Goal: Obtain resource: Download file/media

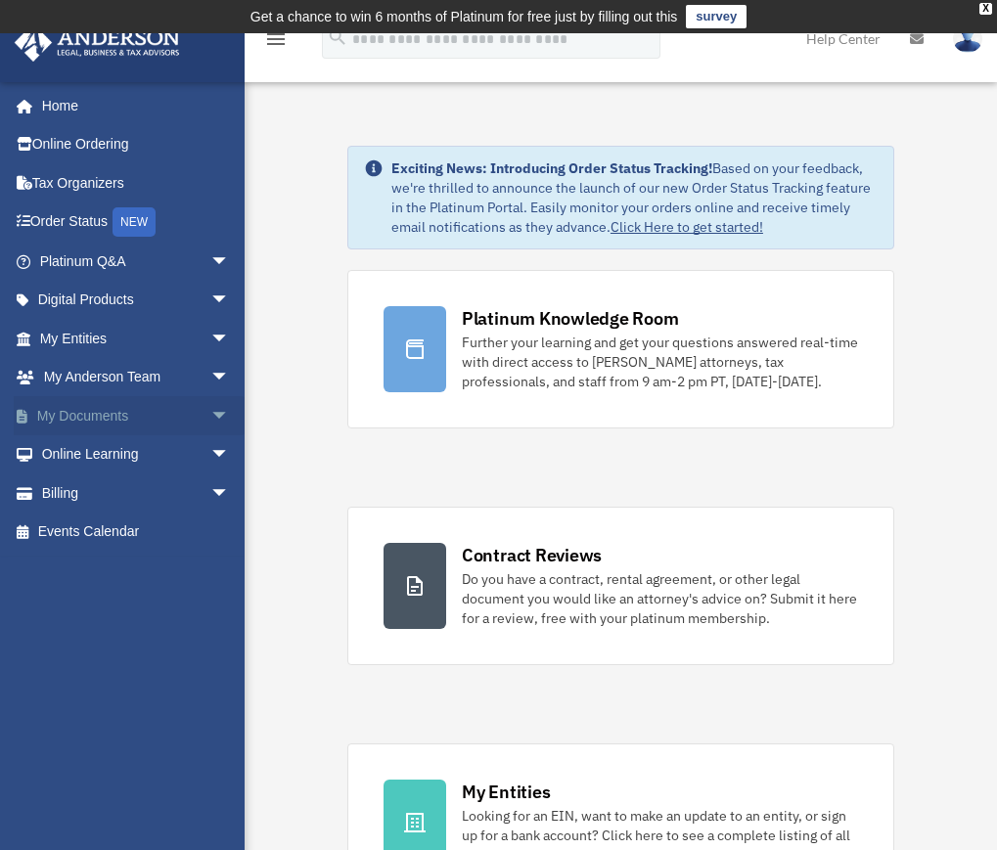
click at [95, 410] on link "My Documents arrow_drop_down" at bounding box center [137, 415] width 246 height 39
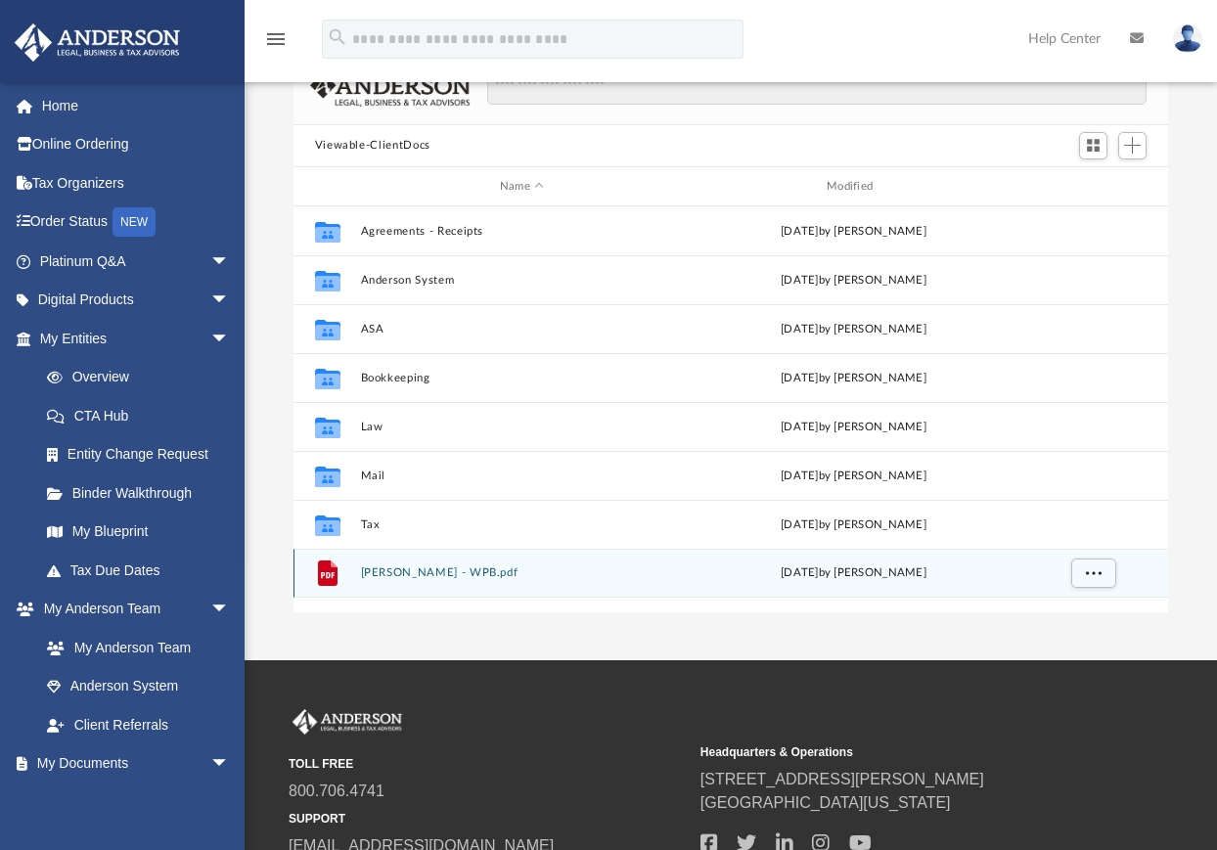
scroll to position [98, 0]
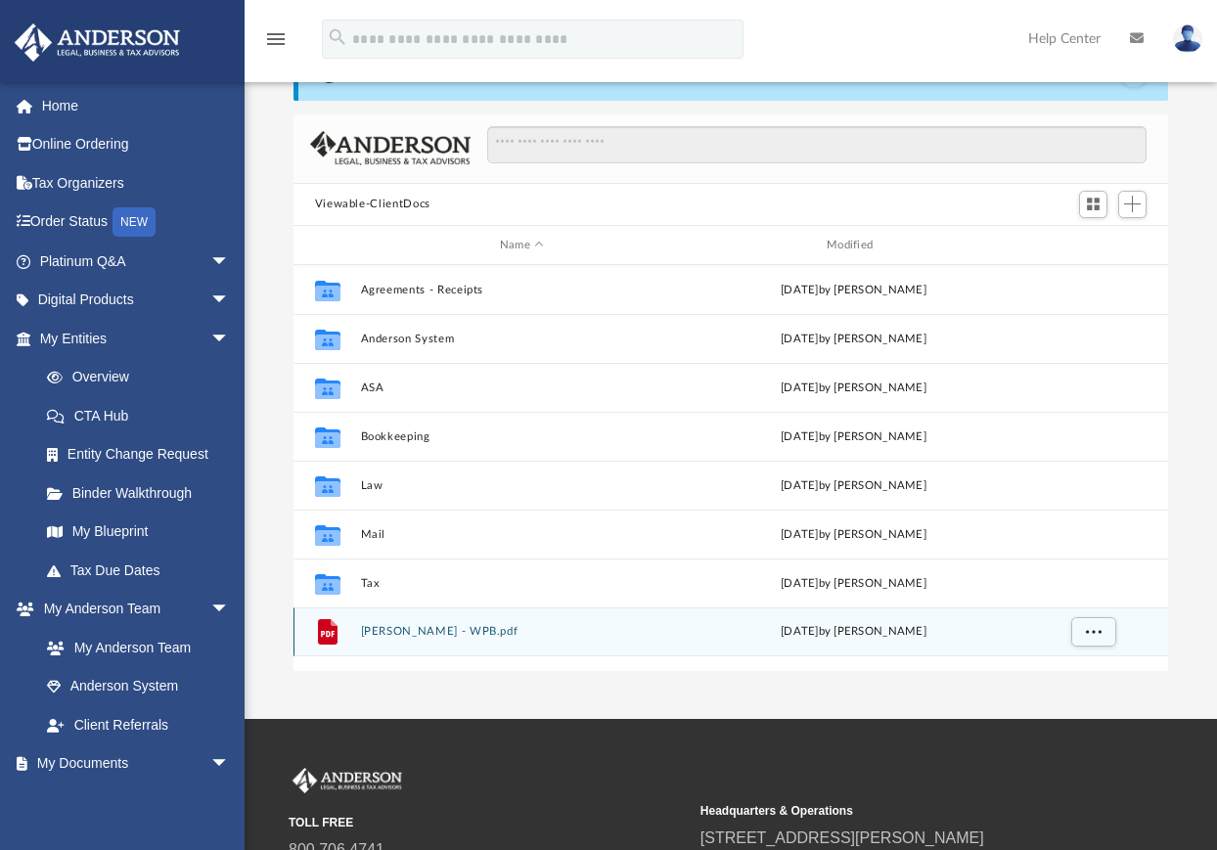
click at [374, 630] on button "Price, Carol - WPB.pdf" at bounding box center [521, 632] width 323 height 13
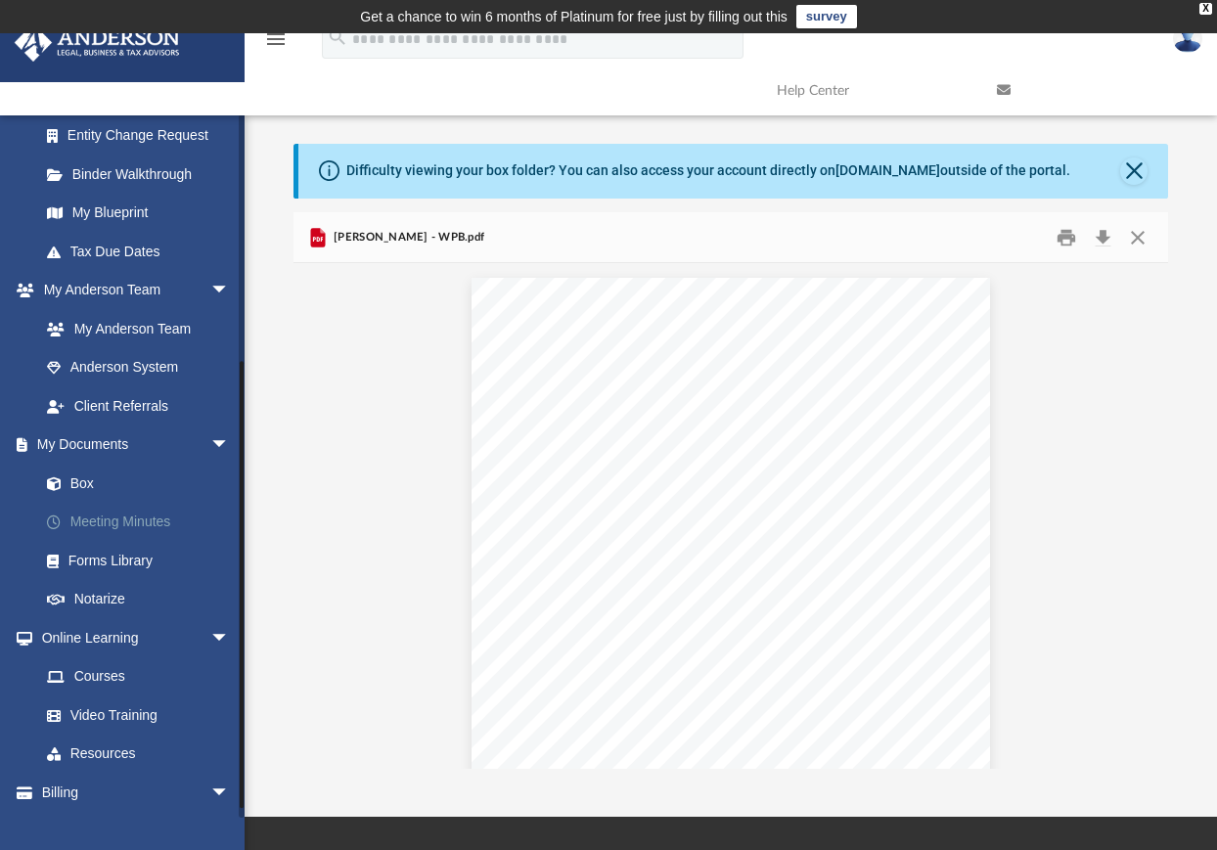
scroll to position [389, 0]
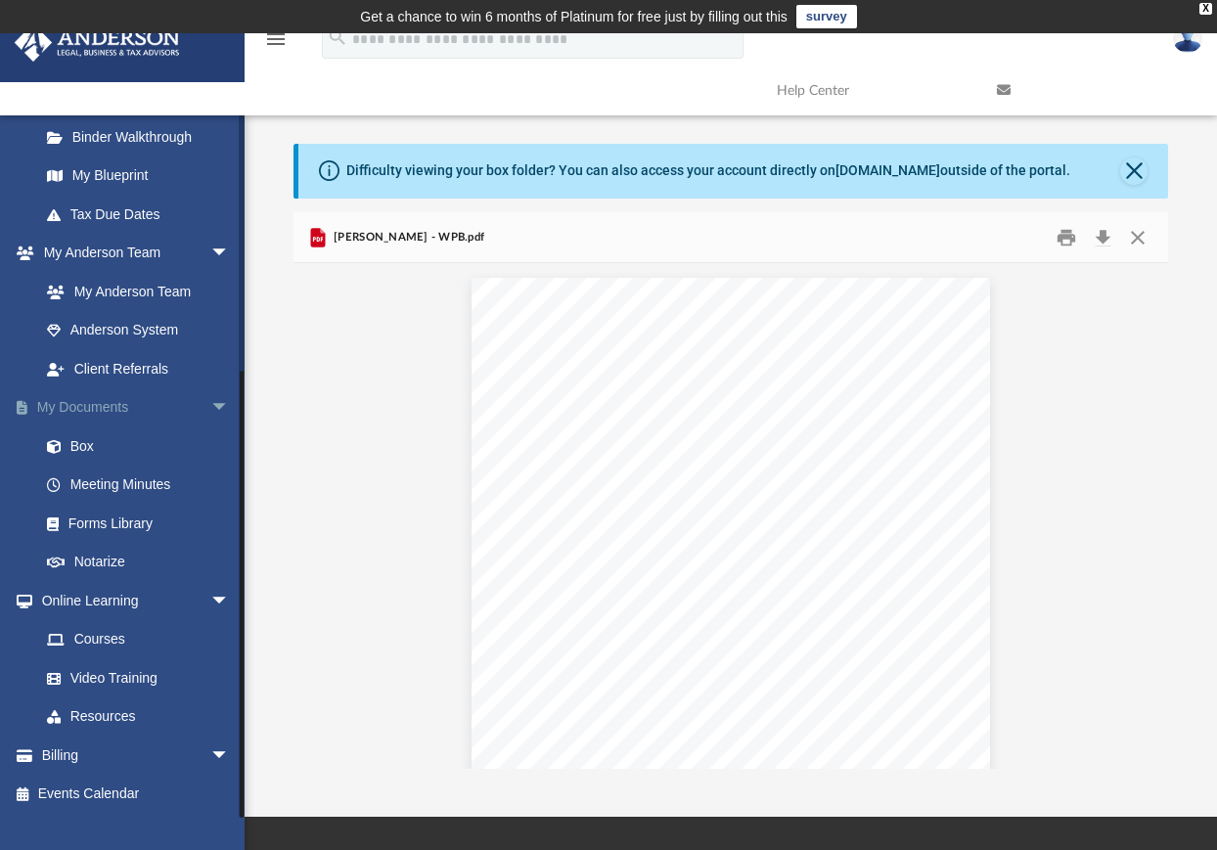
click at [104, 407] on link "My Documents arrow_drop_down" at bounding box center [137, 407] width 246 height 39
click at [89, 443] on link "Box" at bounding box center [143, 445] width 232 height 39
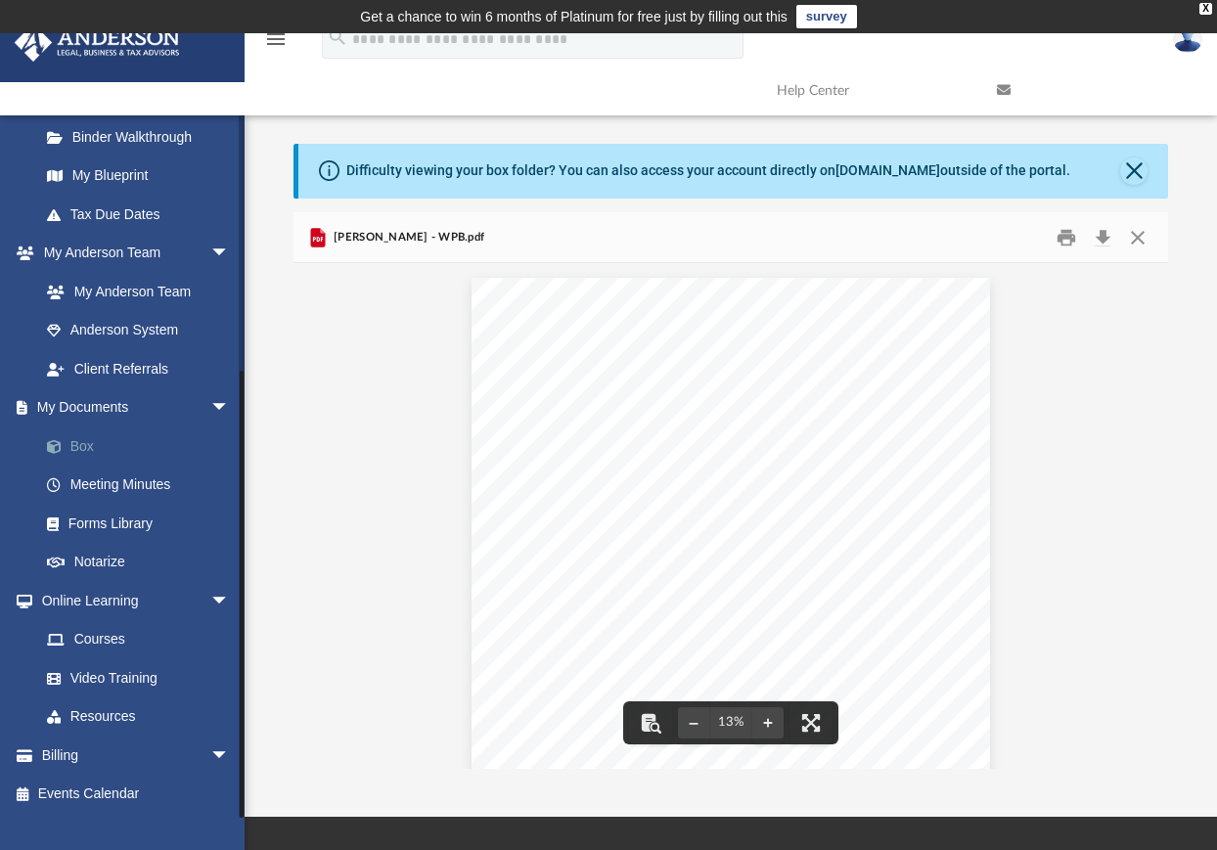
click at [84, 444] on link "Box" at bounding box center [143, 445] width 232 height 39
click at [1010, 170] on button "Close" at bounding box center [1133, 170] width 27 height 27
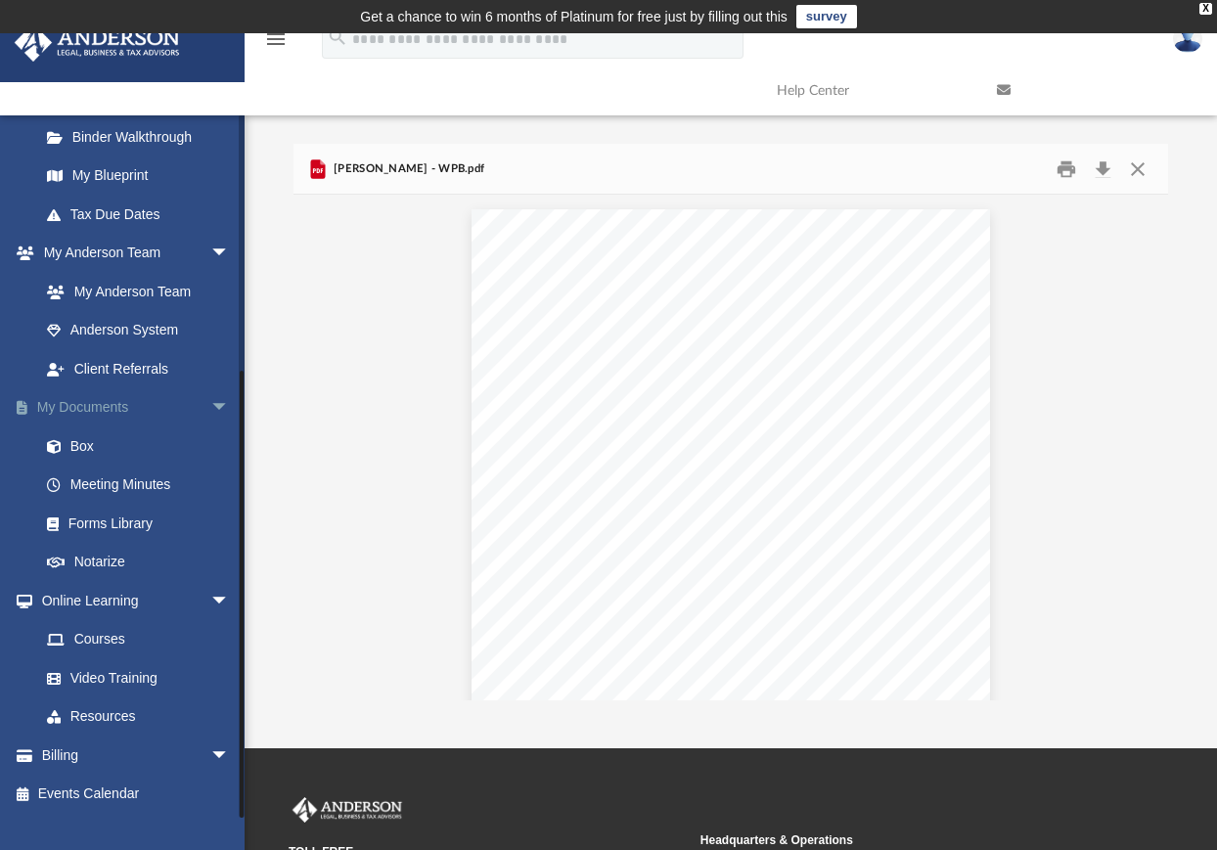
click at [88, 408] on link "My Documents arrow_drop_down" at bounding box center [137, 407] width 246 height 39
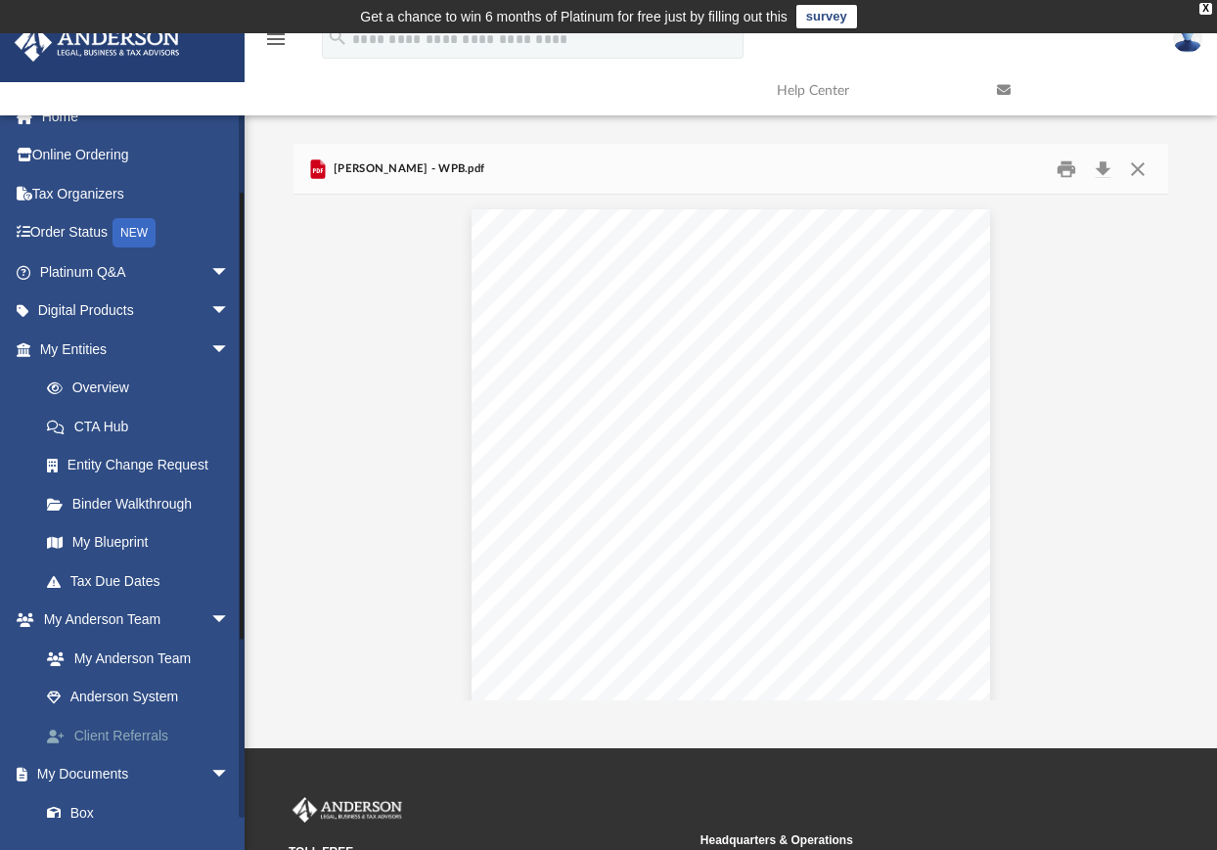
scroll to position [0, 0]
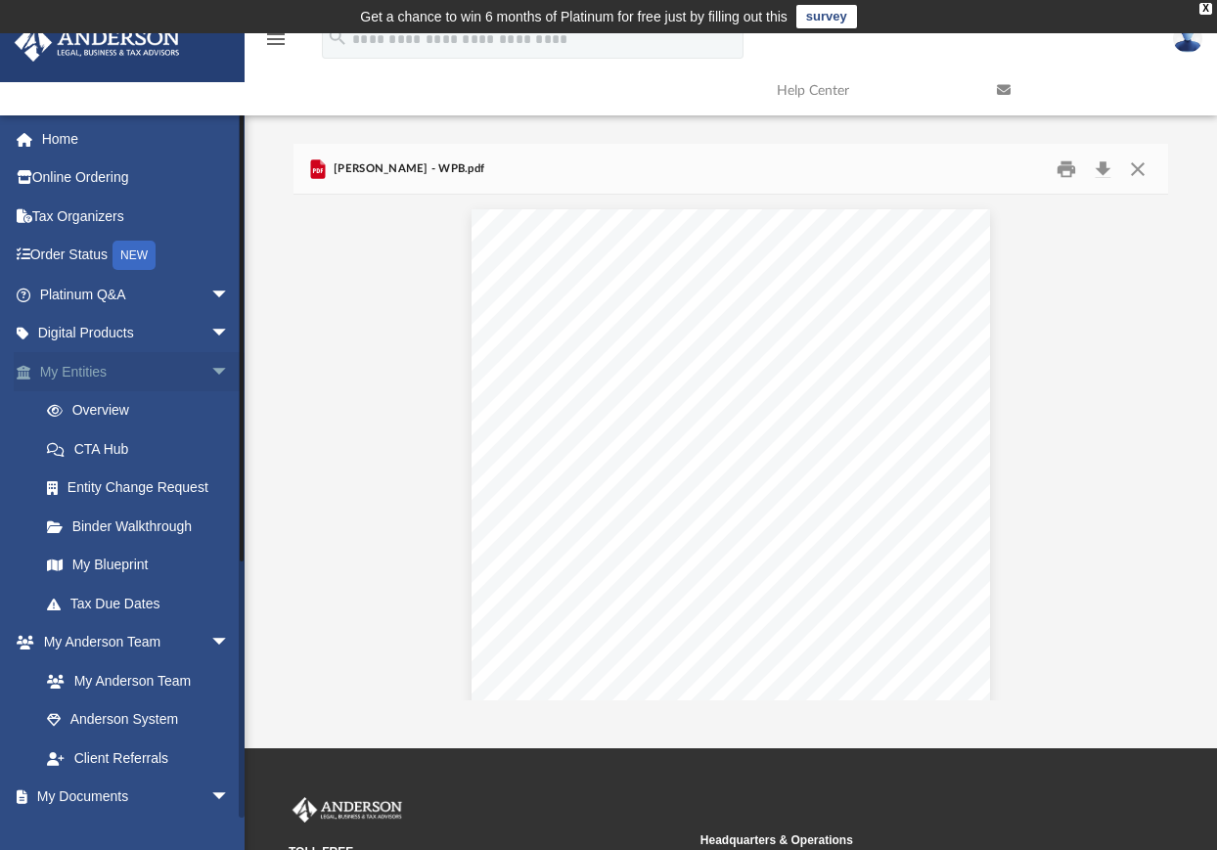
click at [88, 371] on link "My Entities arrow_drop_down" at bounding box center [137, 371] width 246 height 39
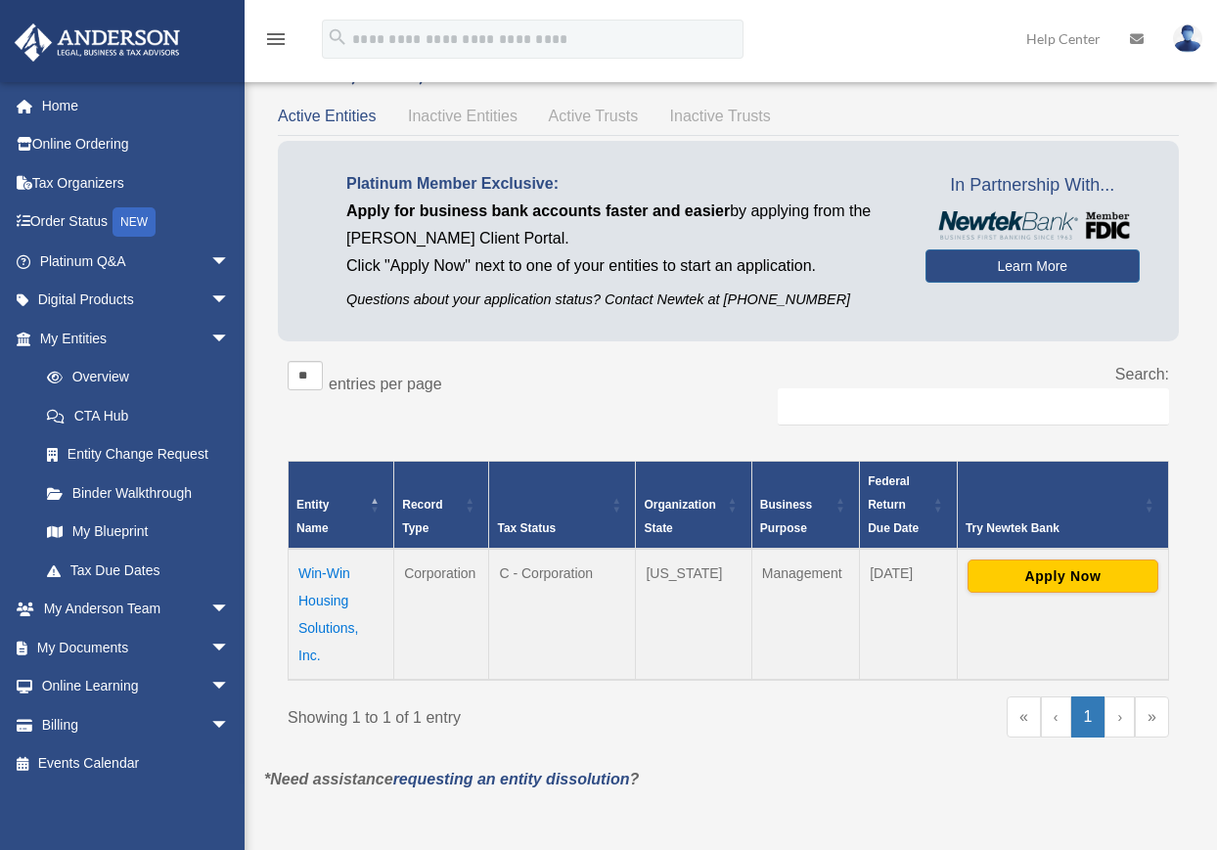
scroll to position [196, 0]
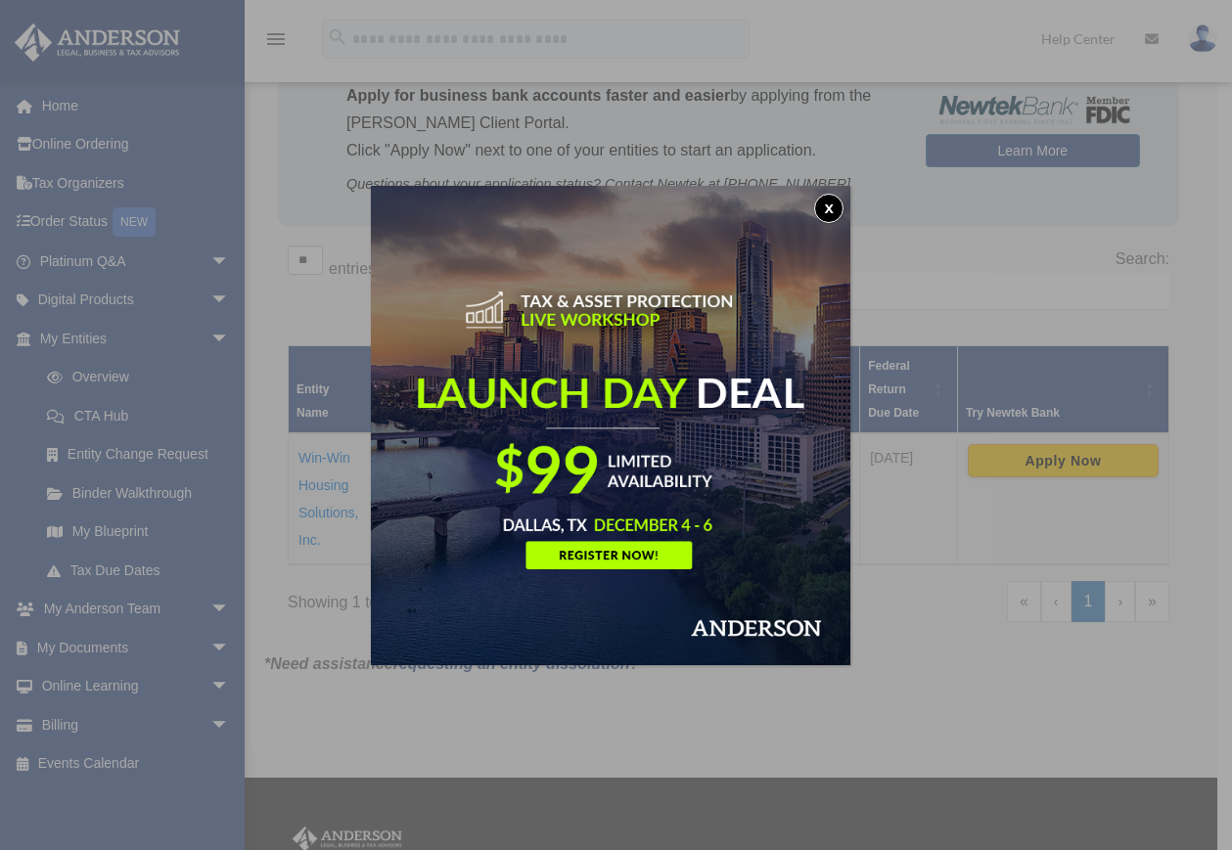
click at [323, 488] on div "x" at bounding box center [616, 425] width 1232 height 850
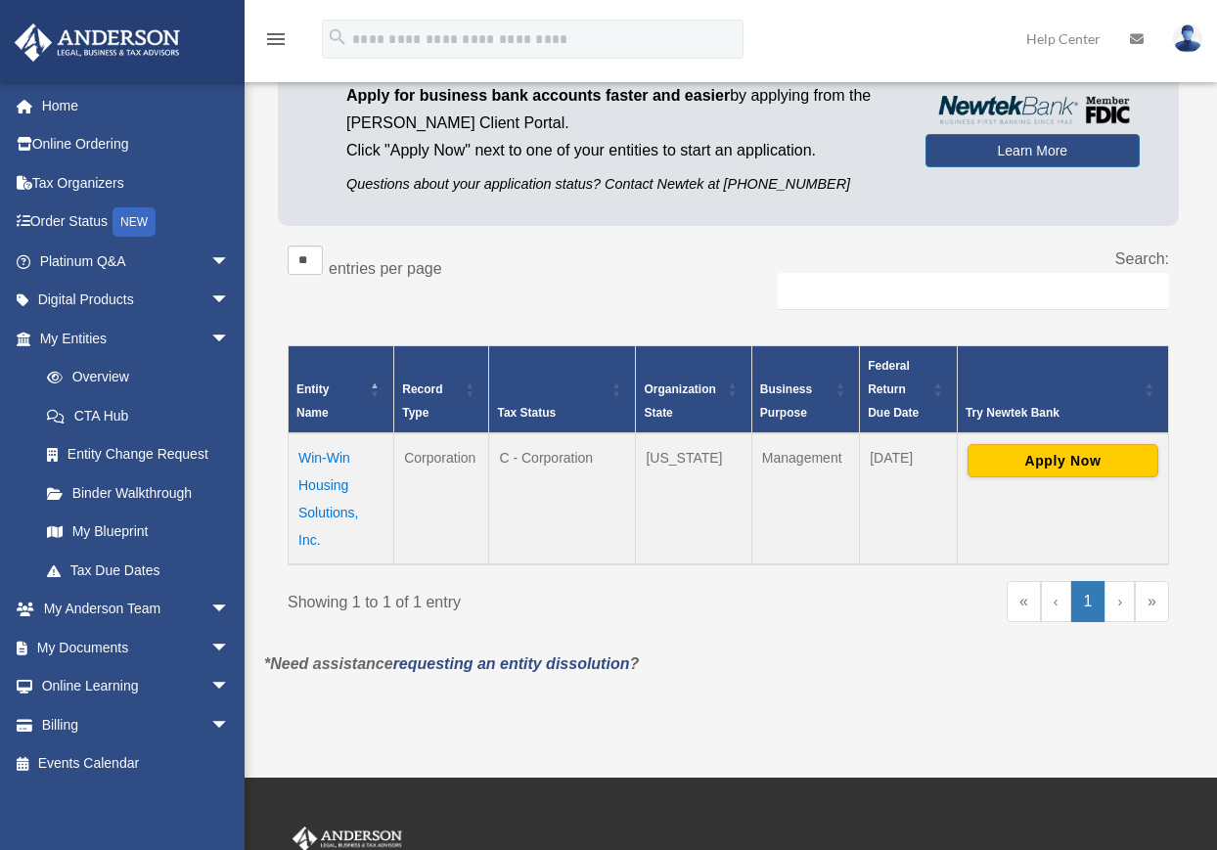
click at [328, 482] on td "Win-Win Housing Solutions, Inc." at bounding box center [342, 498] width 106 height 131
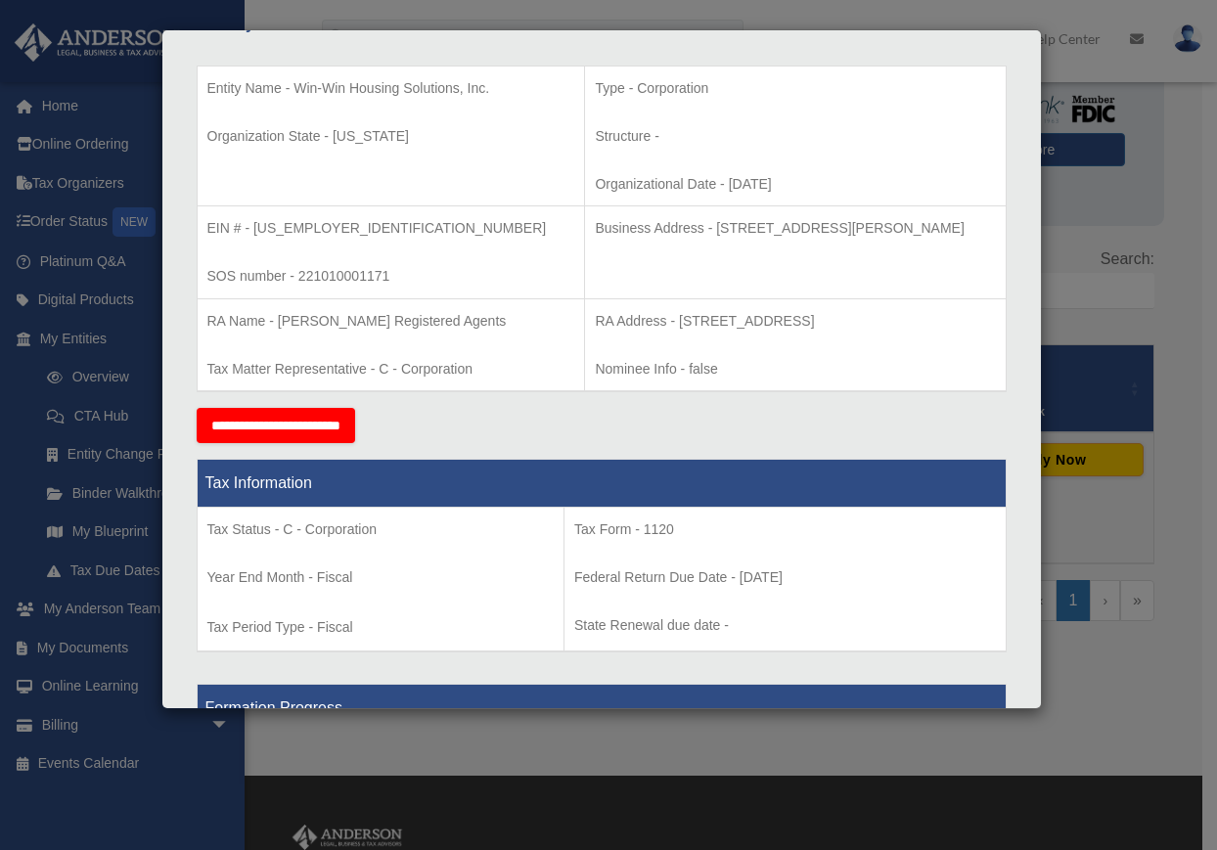
scroll to position [0, 0]
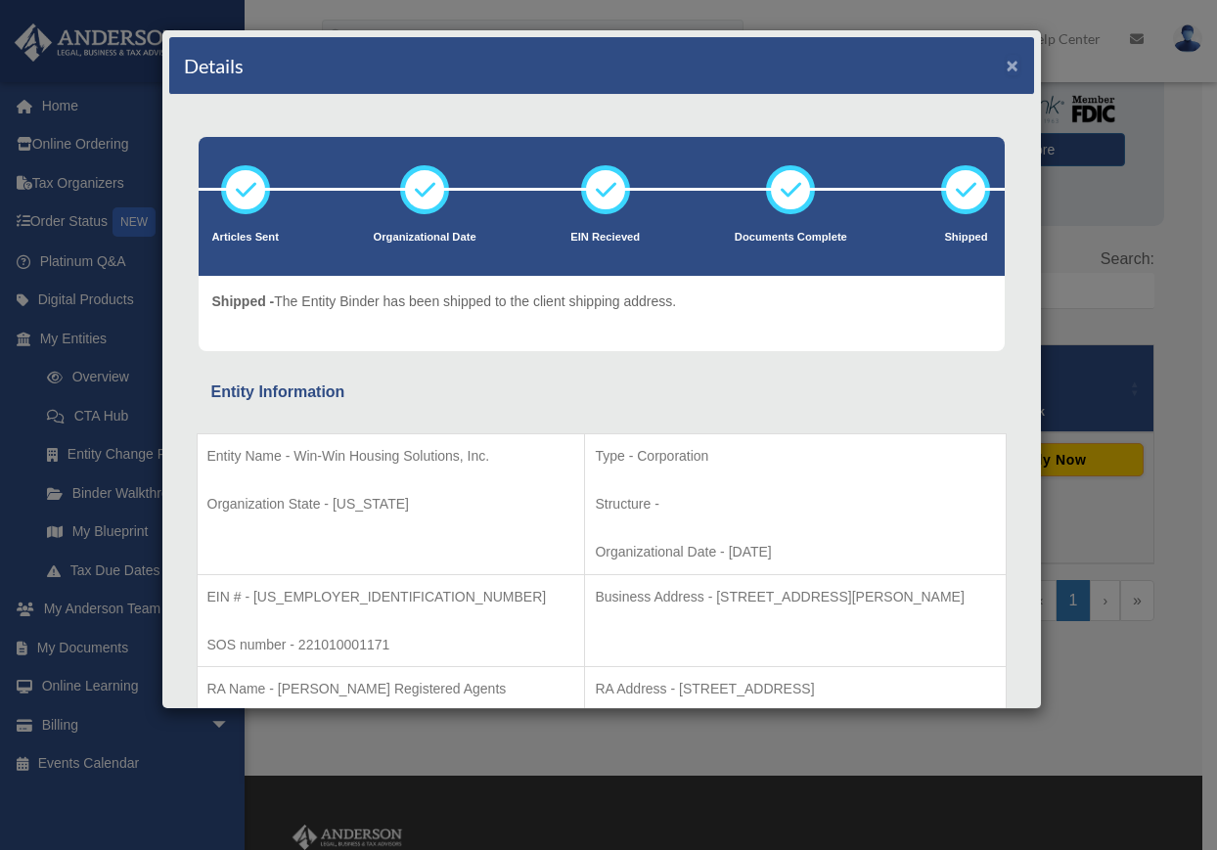
click at [1007, 64] on button "×" at bounding box center [1013, 65] width 13 height 21
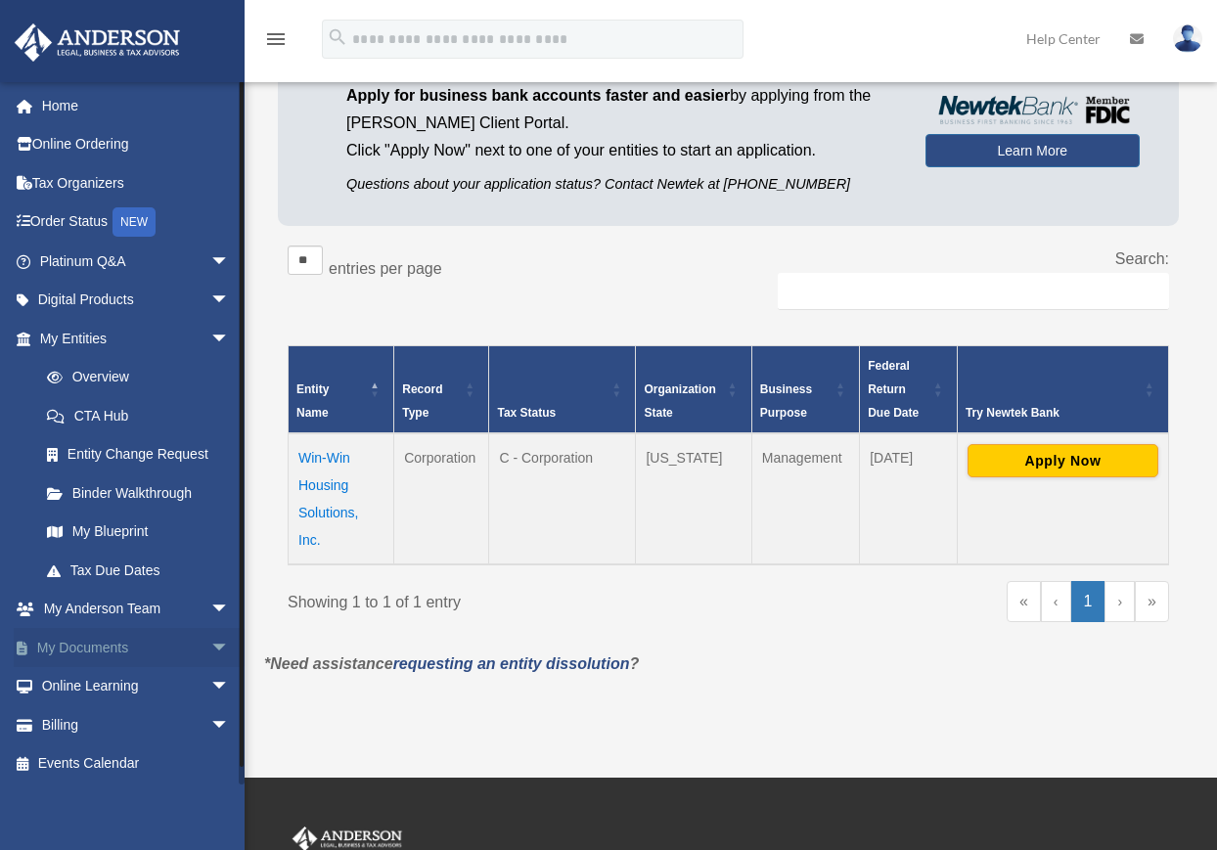
click at [69, 642] on link "My Documents arrow_drop_down" at bounding box center [137, 647] width 246 height 39
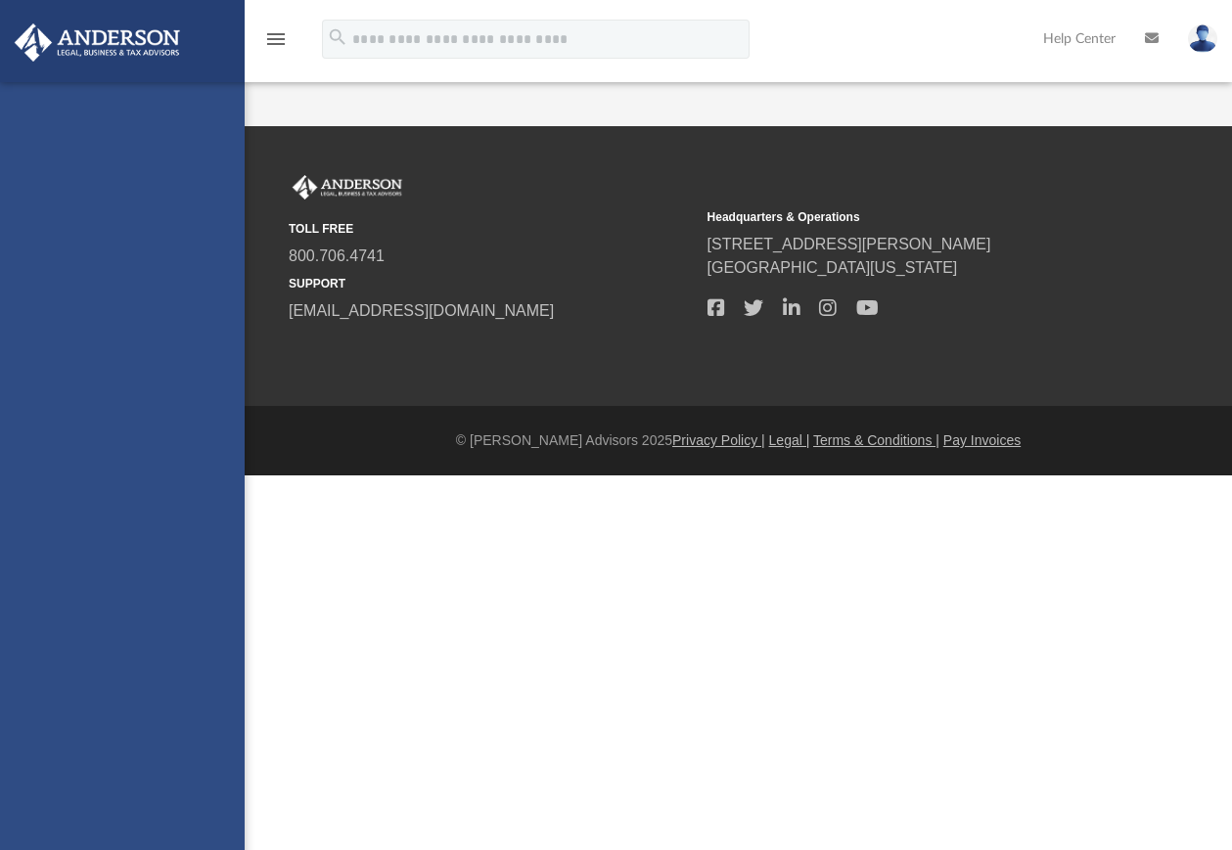
click at [92, 648] on div "cprice4041@gmail.com Sign Out cprice4041@gmail.com Home Online Ordering Tax Org…" at bounding box center [122, 507] width 245 height 850
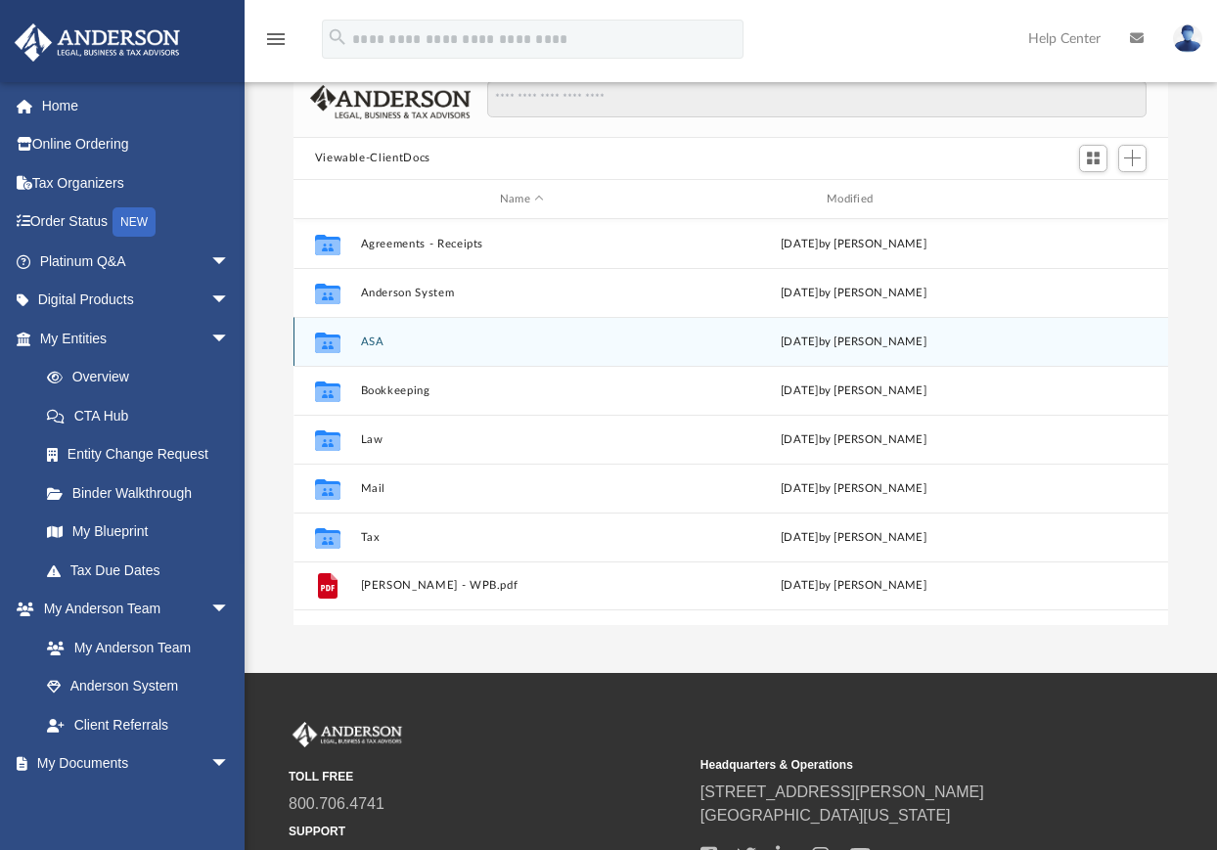
scroll to position [196, 0]
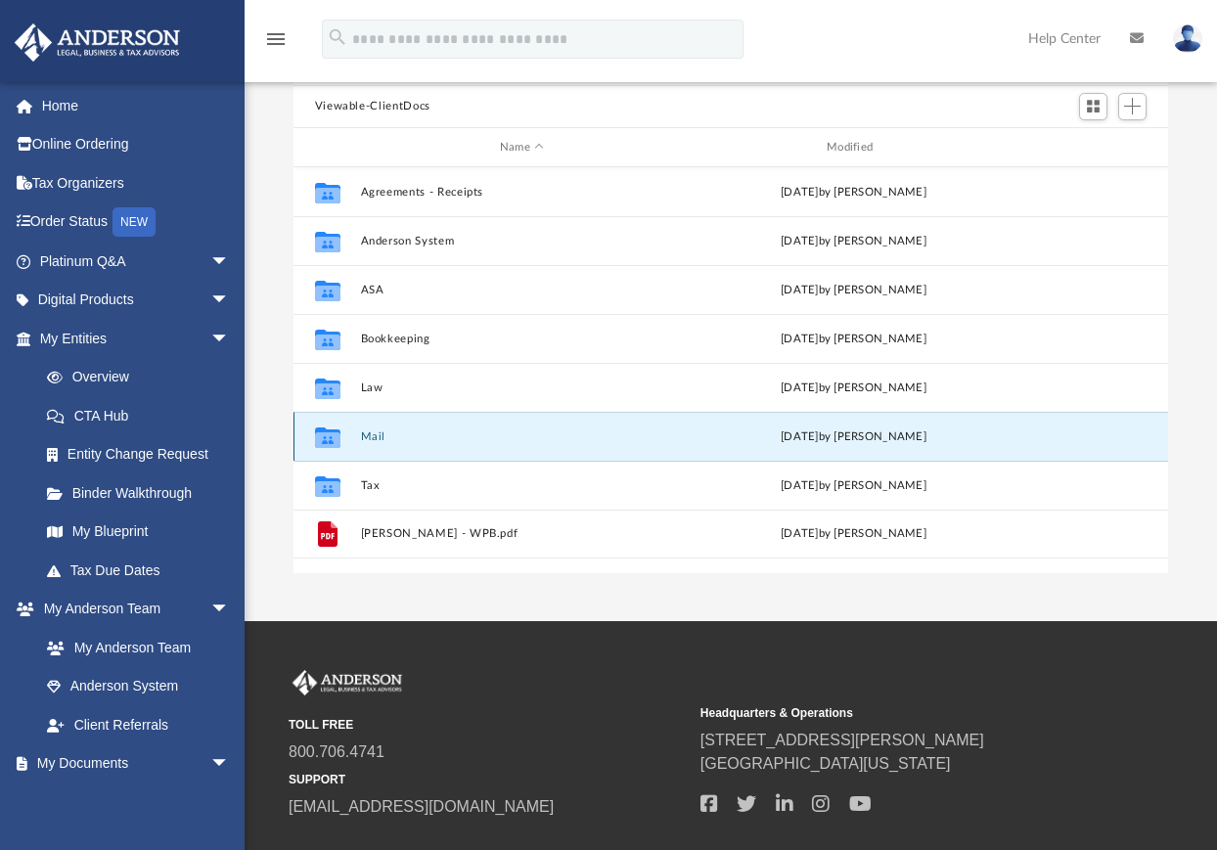
click at [370, 433] on button "Mail" at bounding box center [521, 436] width 323 height 13
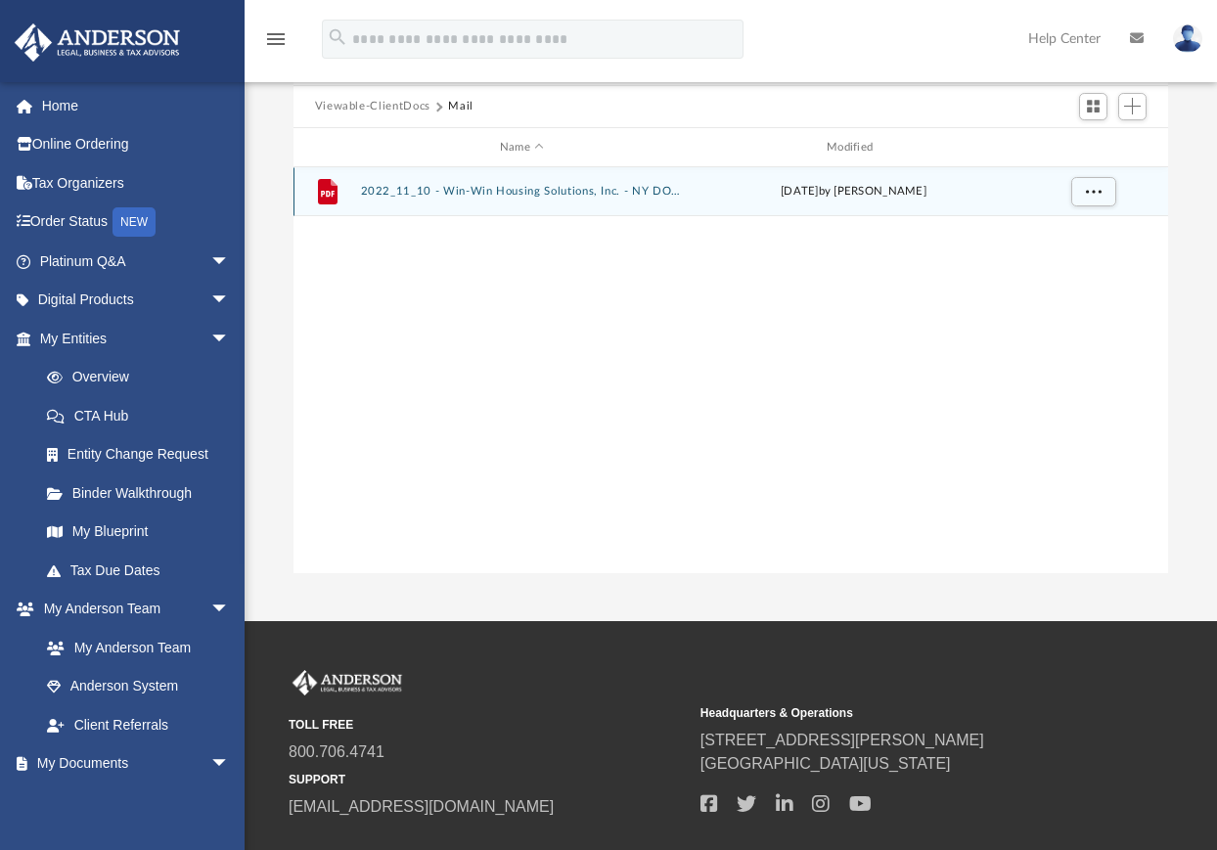
click at [604, 192] on button "2022_11_10 - Win-Win Housing Solutions, Inc. - NY DOT.pdf" at bounding box center [521, 192] width 323 height 13
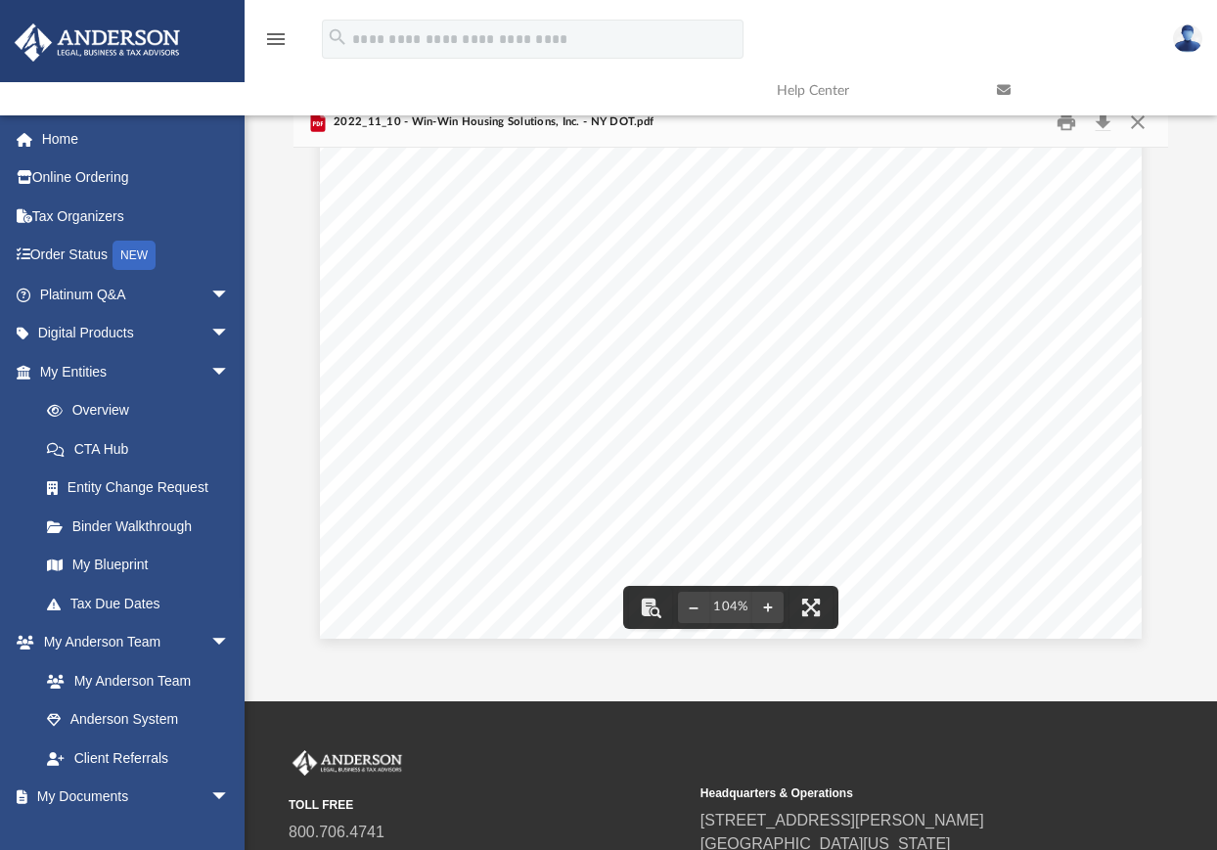
scroll to position [317, 0]
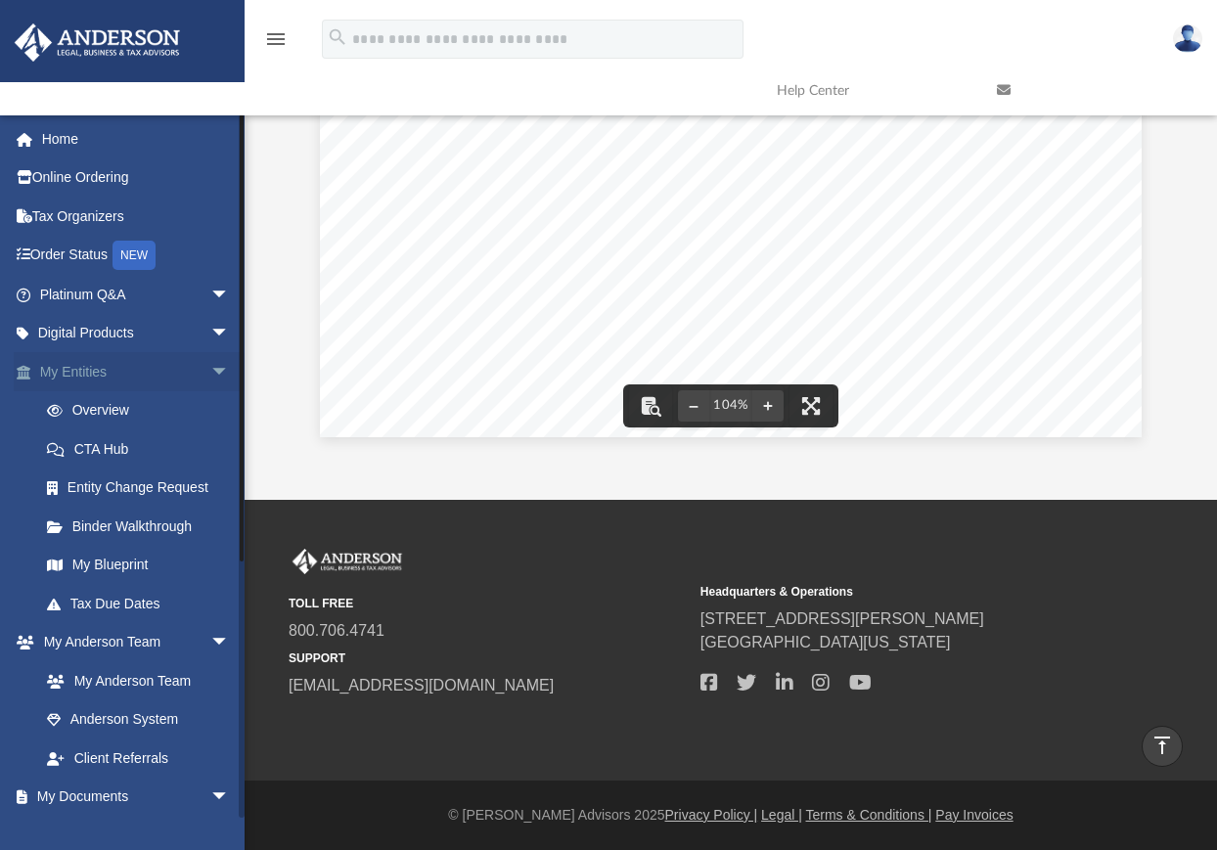
click at [94, 371] on link "My Entities arrow_drop_down" at bounding box center [137, 371] width 246 height 39
click at [106, 406] on link "Overview" at bounding box center [143, 410] width 232 height 39
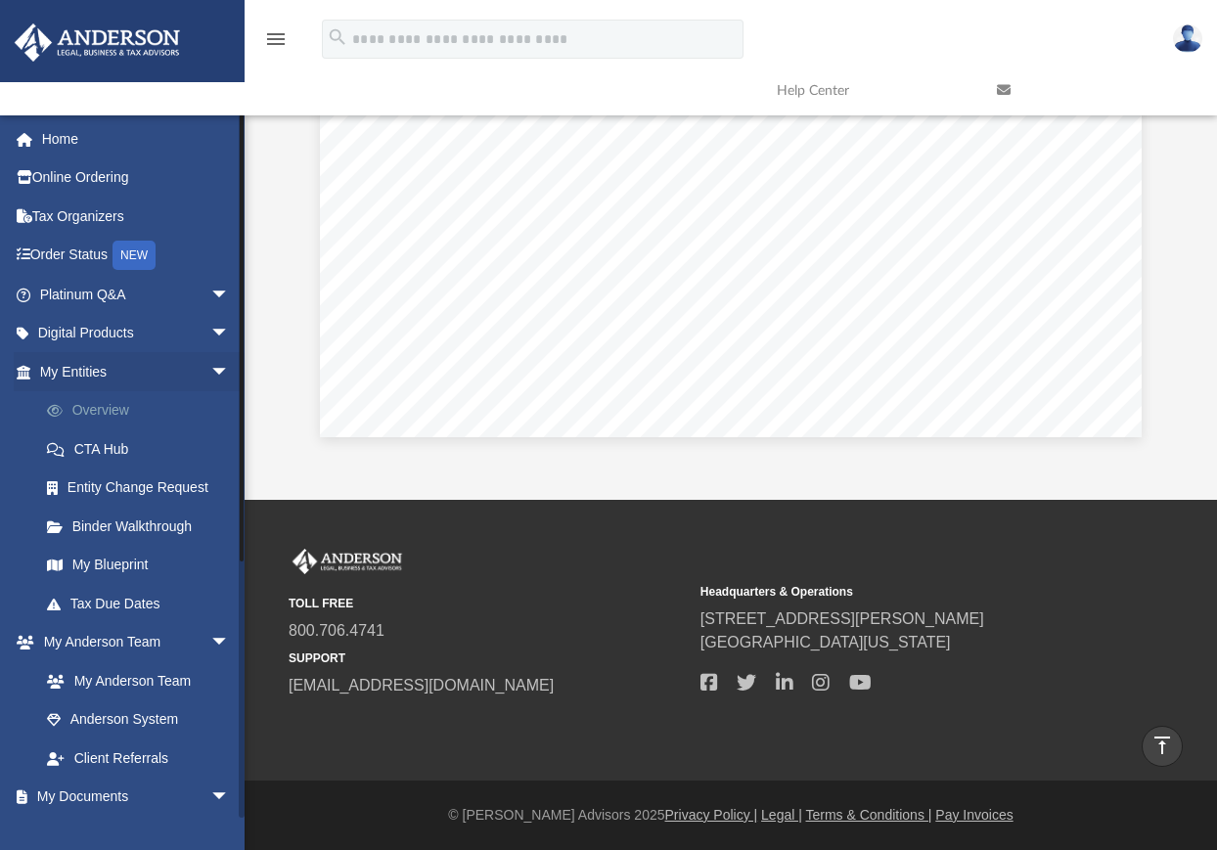
click at [114, 408] on link "Overview" at bounding box center [143, 410] width 232 height 39
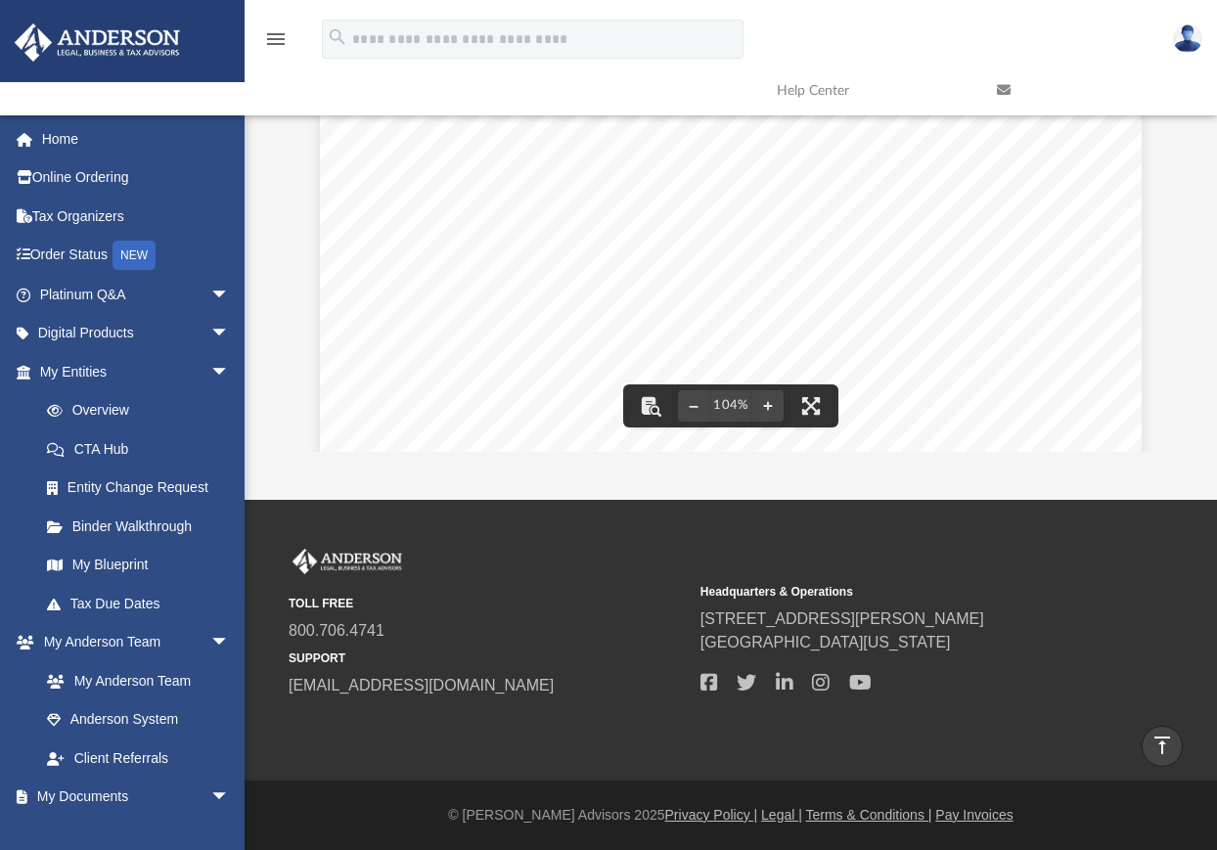
scroll to position [5, 0]
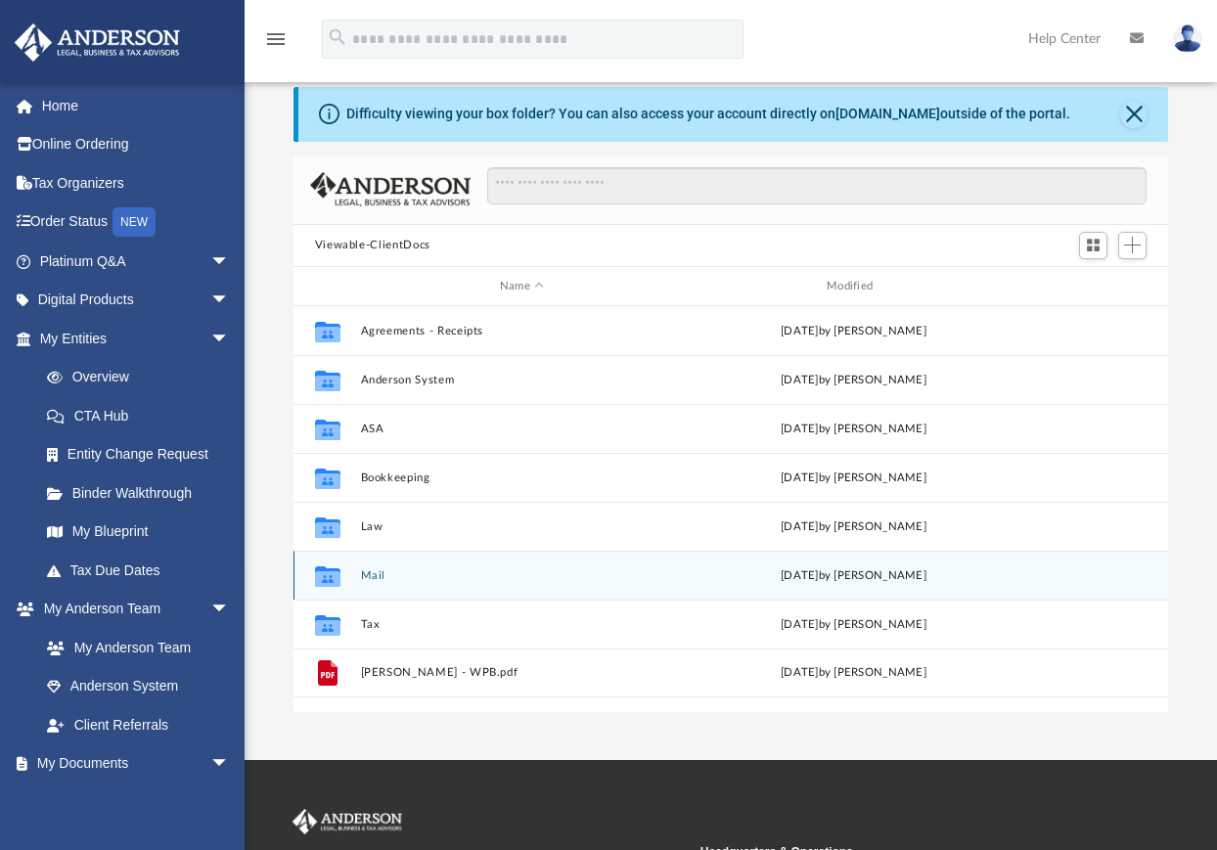
scroll to position [98, 0]
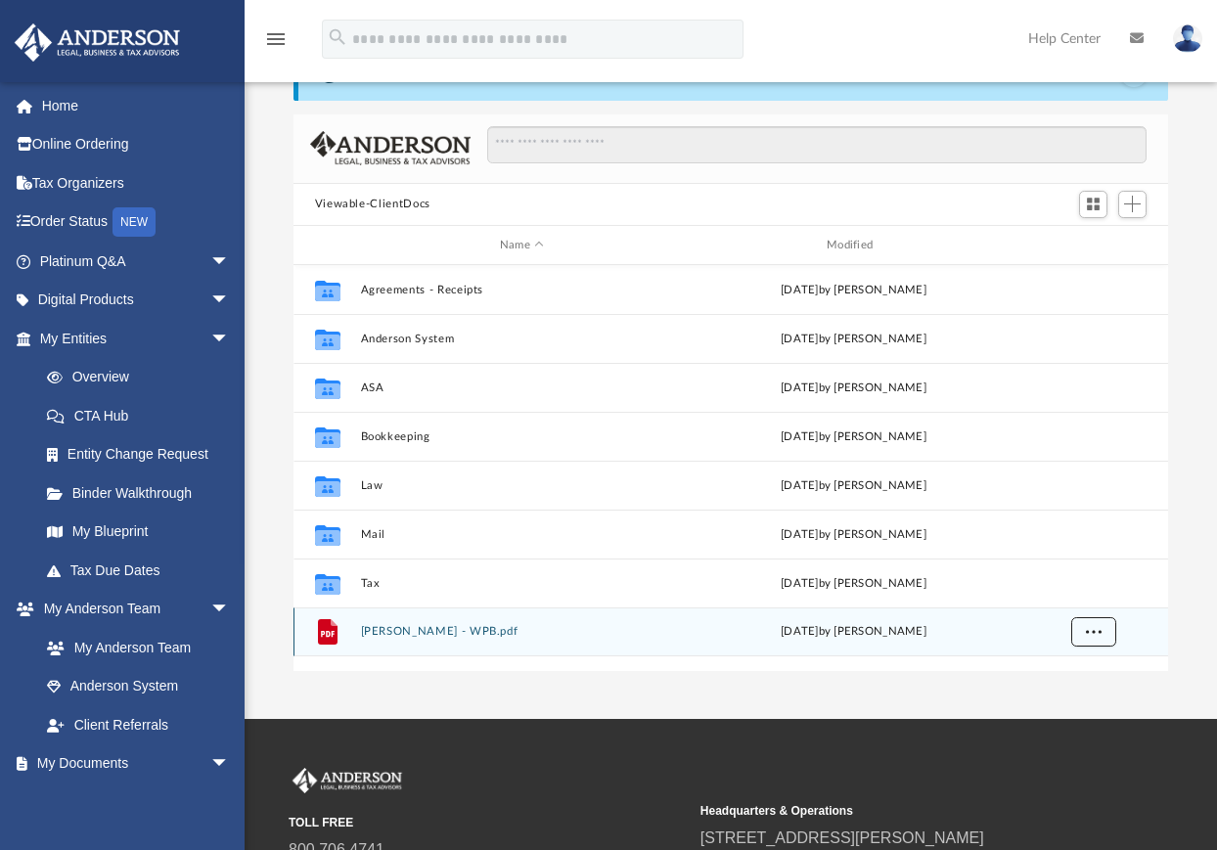
click at [1087, 630] on span "More options" at bounding box center [1093, 631] width 16 height 11
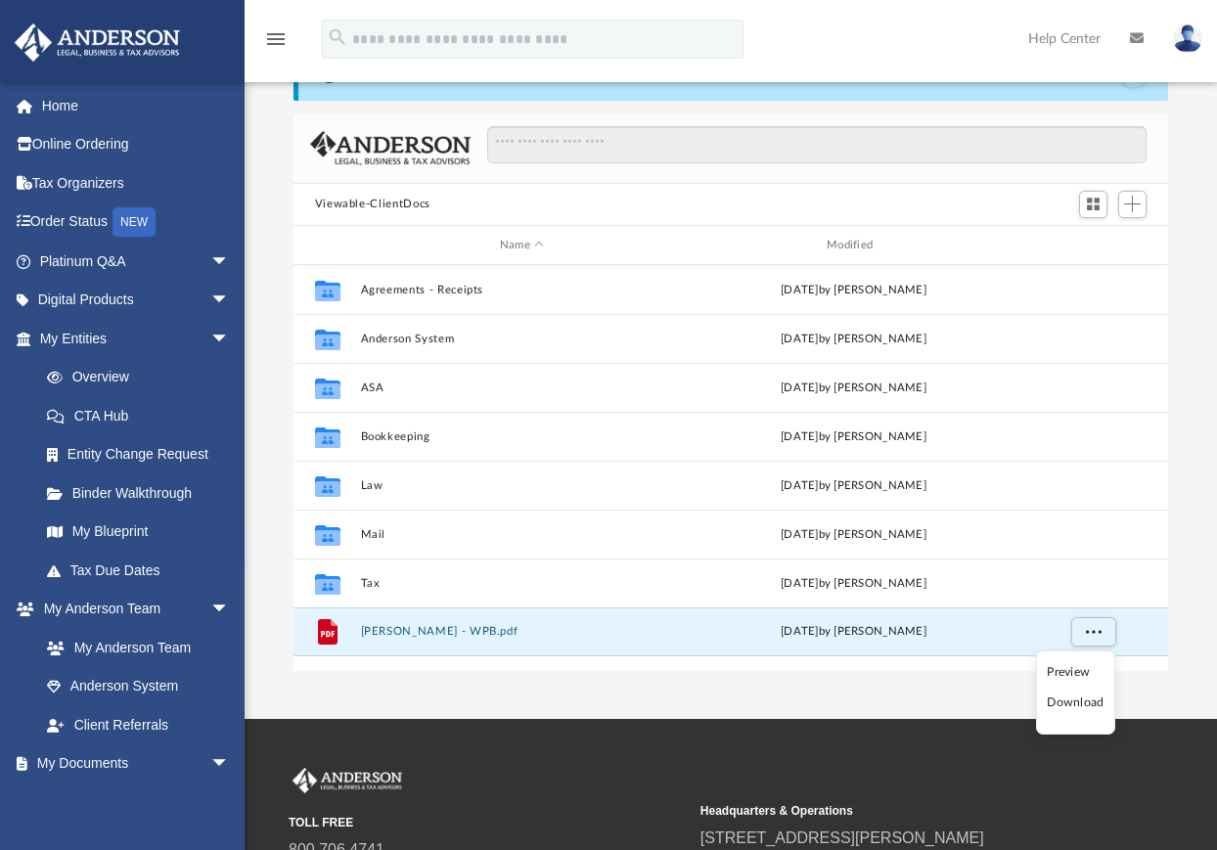
click at [1073, 677] on li "Preview" at bounding box center [1075, 672] width 57 height 21
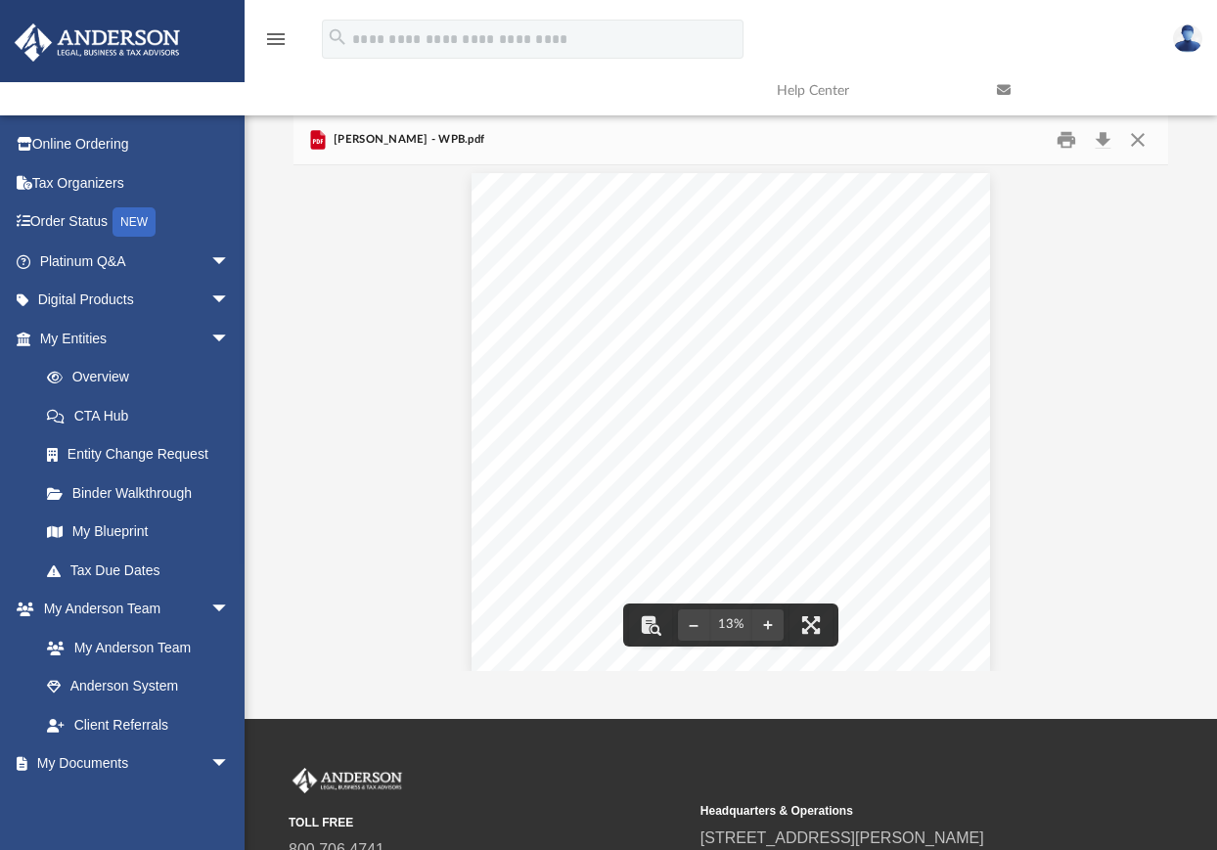
scroll to position [0, 0]
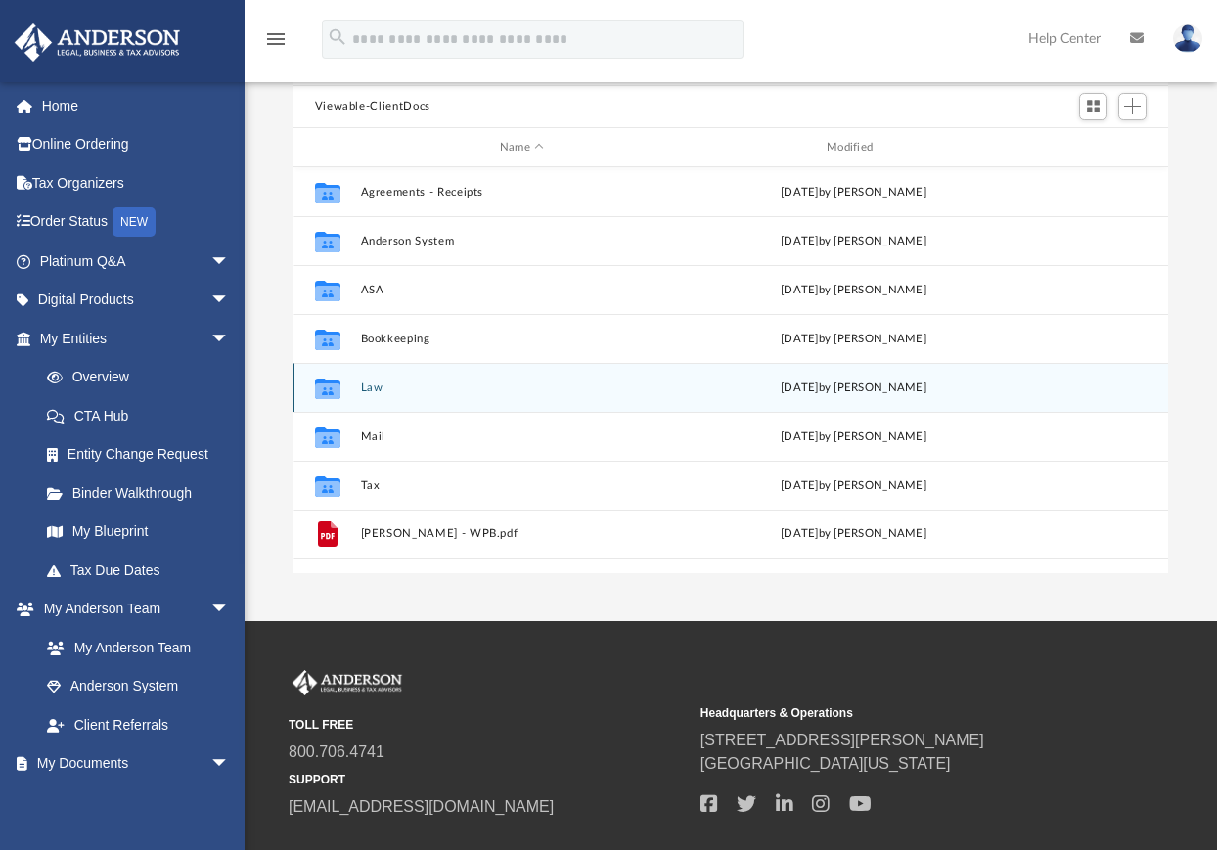
scroll to position [98, 0]
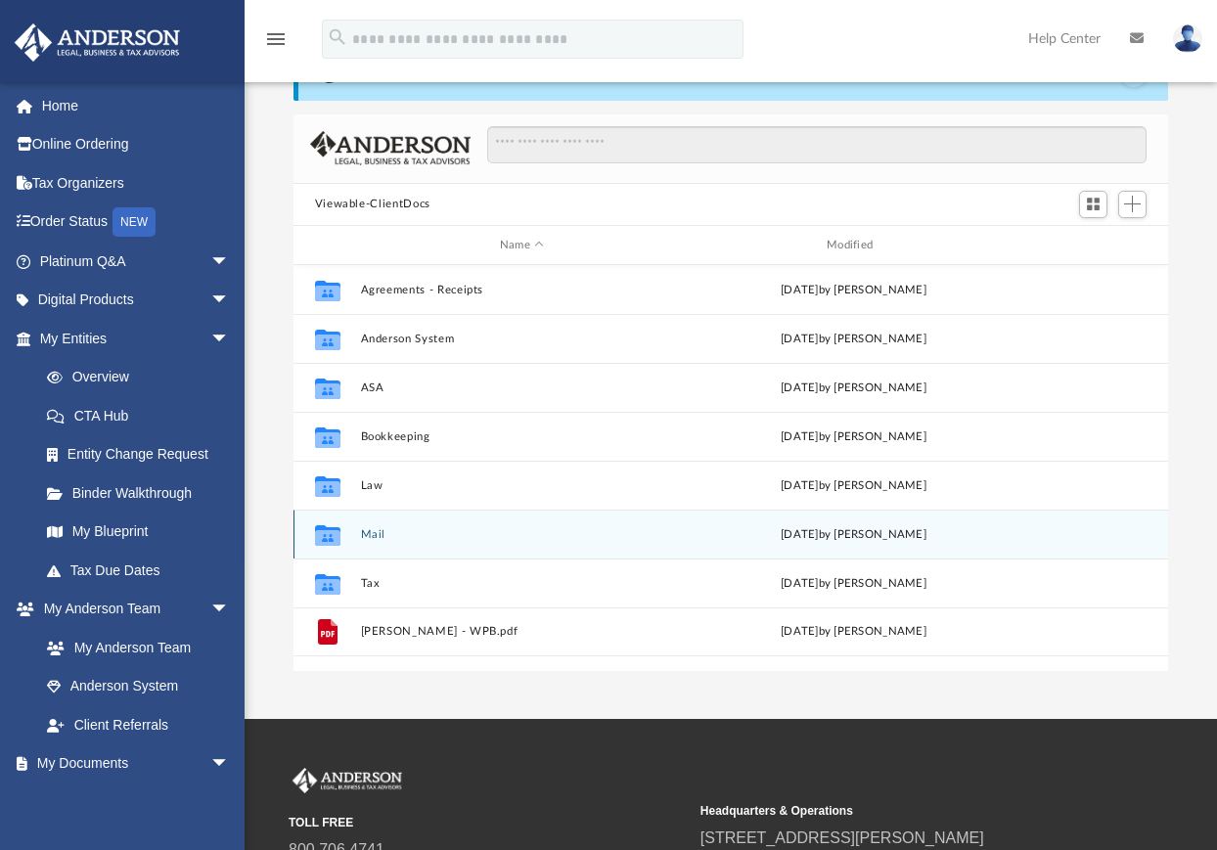
click at [335, 533] on icon "grid" at bounding box center [326, 538] width 25 height 16
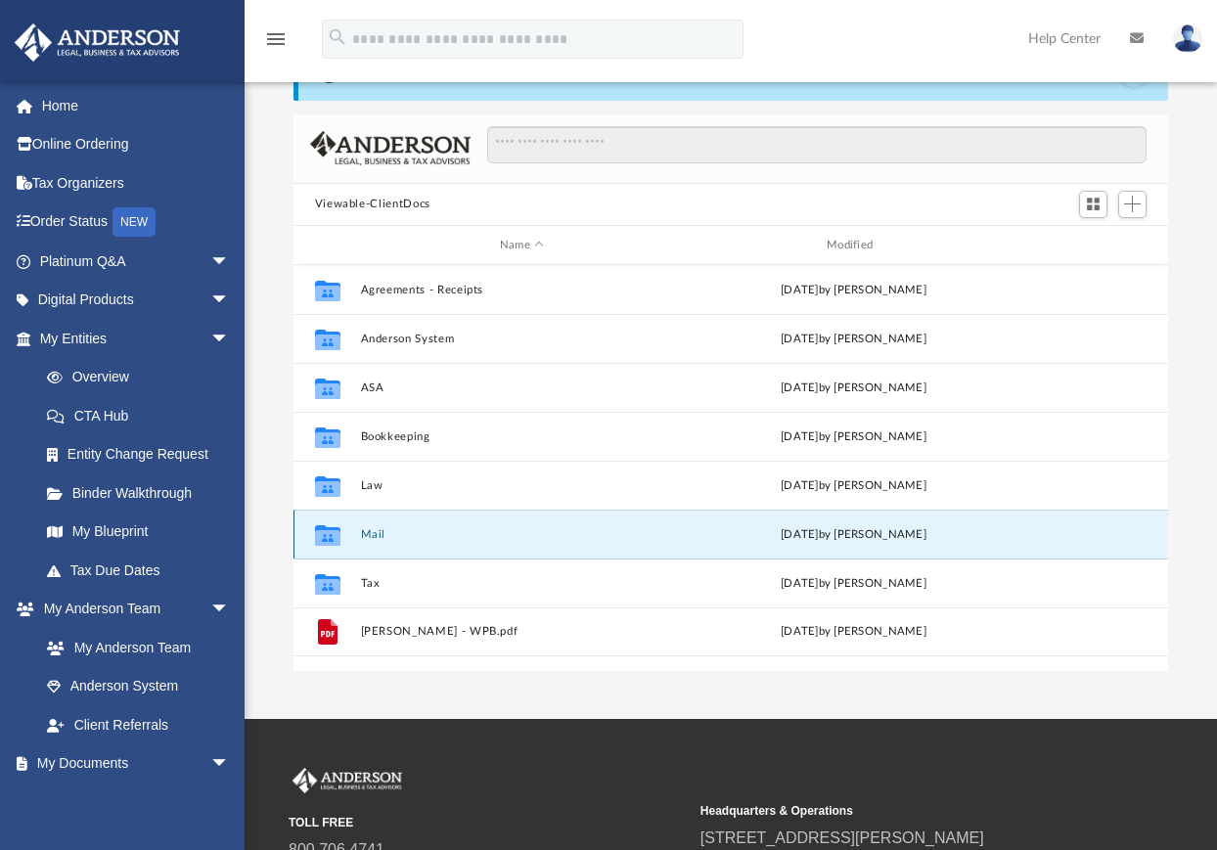
click at [376, 531] on button "Mail" at bounding box center [521, 534] width 323 height 13
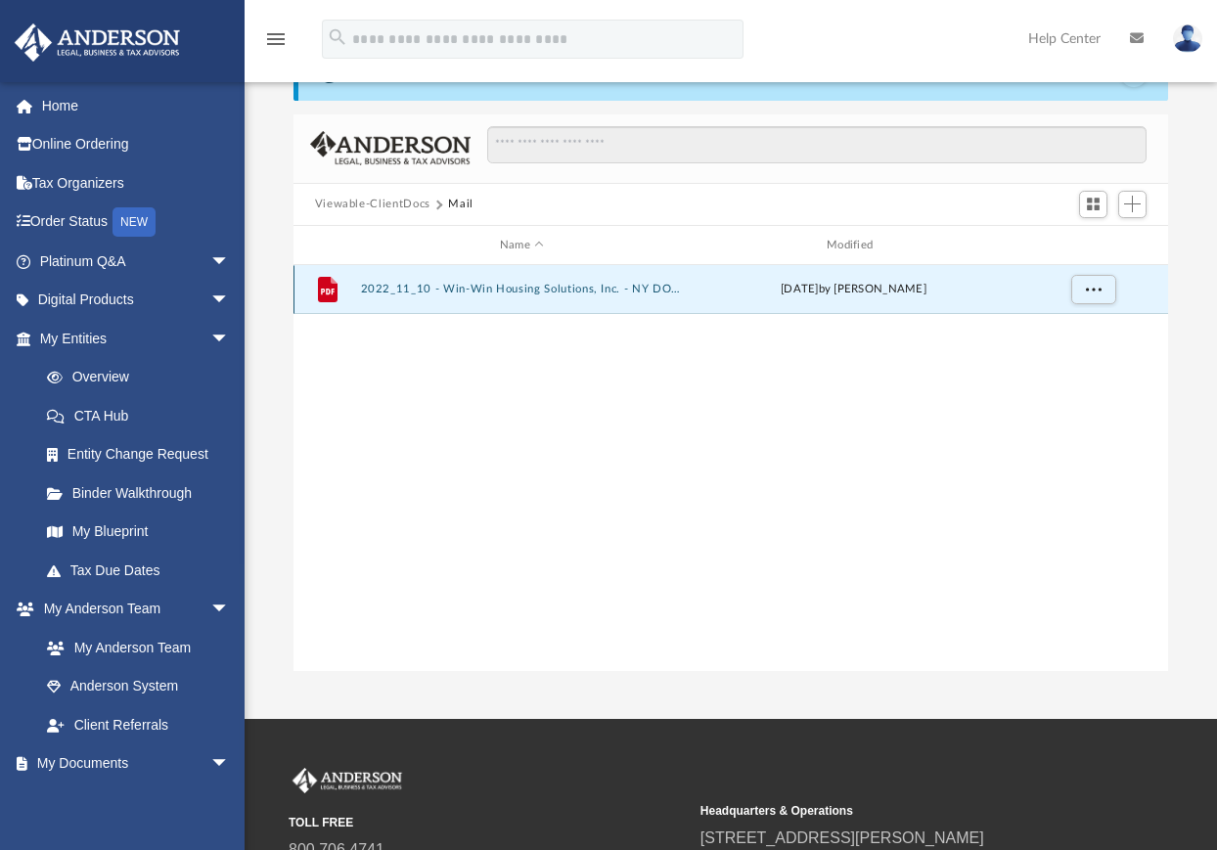
click at [558, 288] on button "2022_11_10 - Win-Win Housing Solutions, Inc. - NY DOT.pdf" at bounding box center [521, 290] width 323 height 13
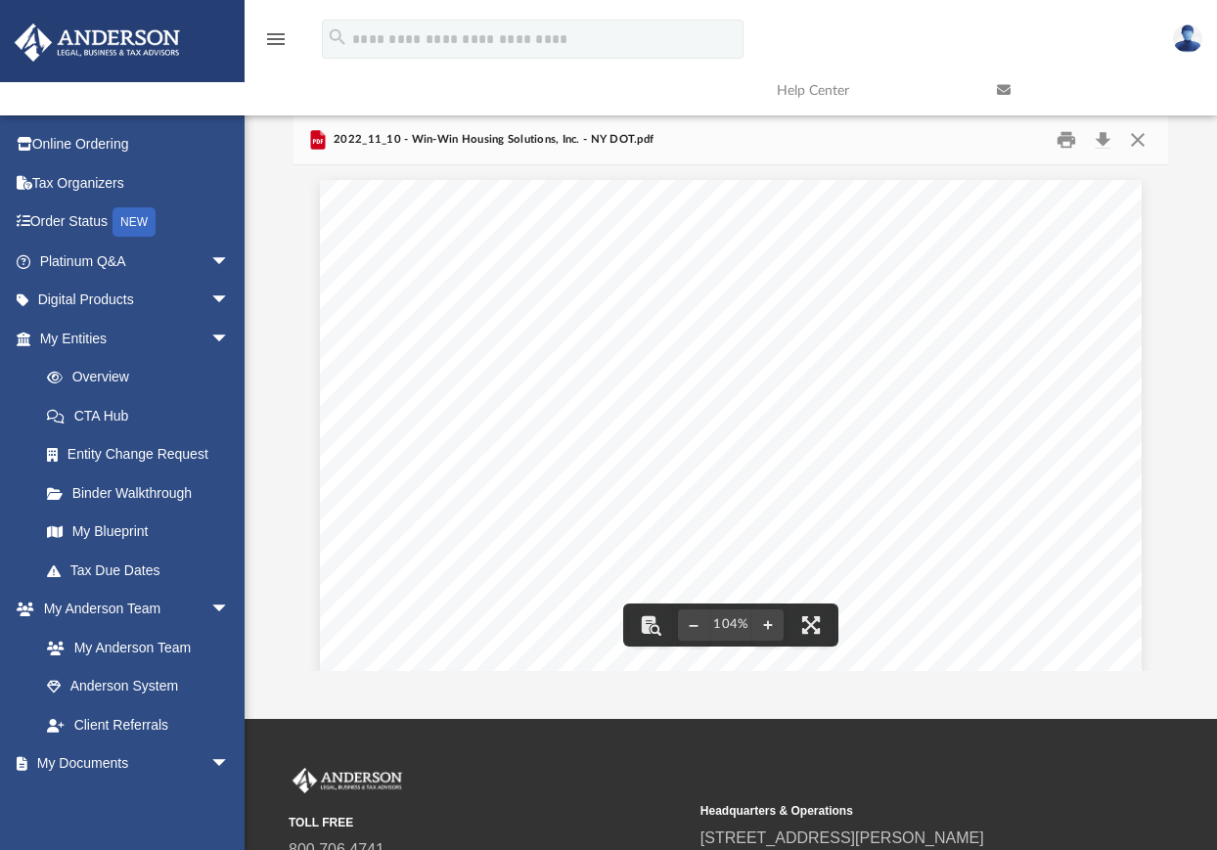
scroll to position [0, 0]
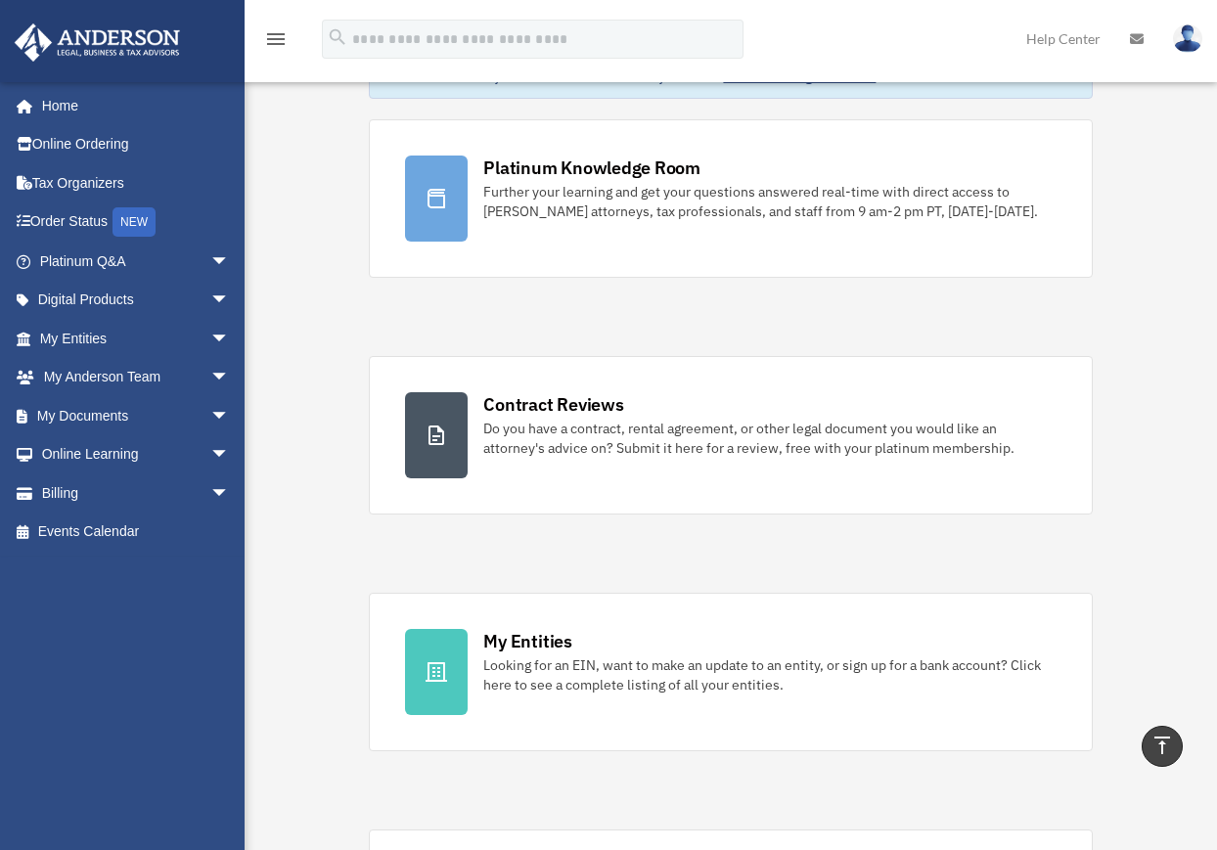
scroll to position [98, 0]
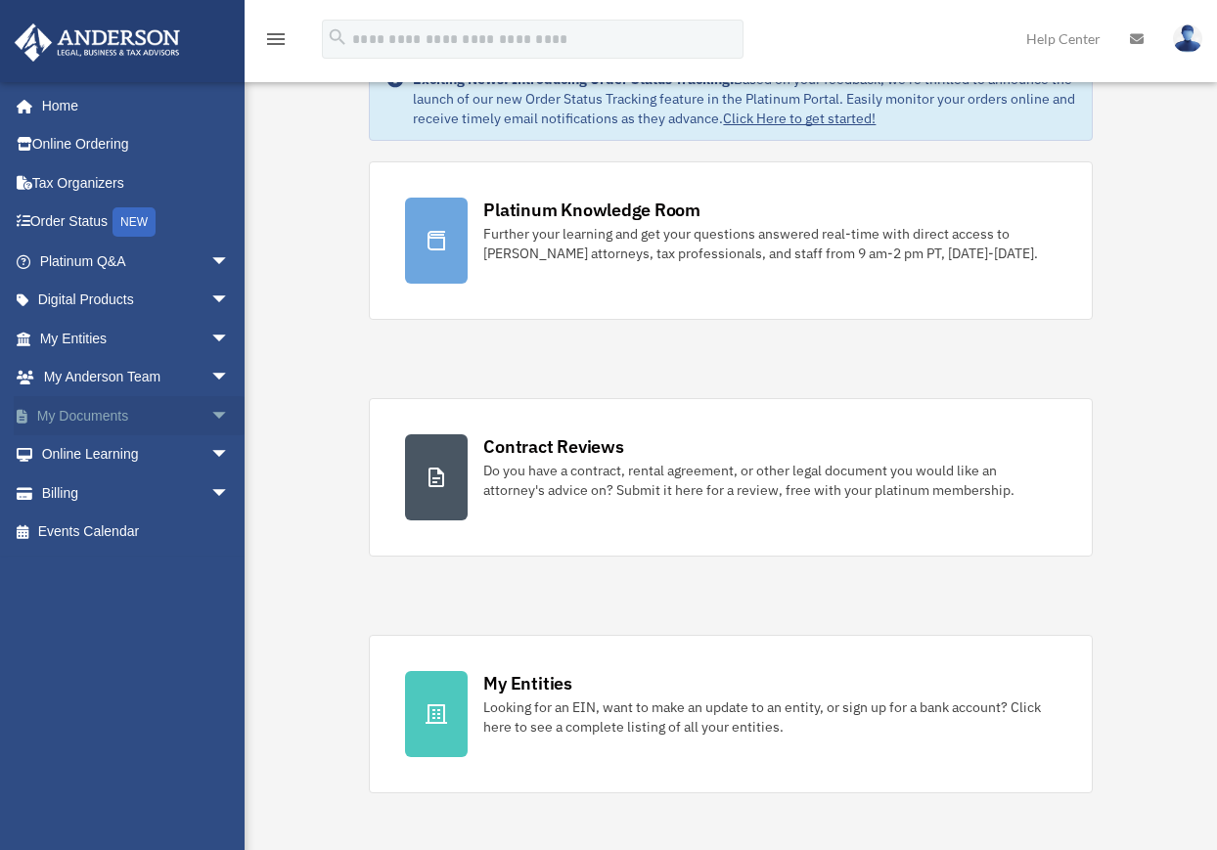
click at [110, 411] on link "My Documents arrow_drop_down" at bounding box center [137, 415] width 246 height 39
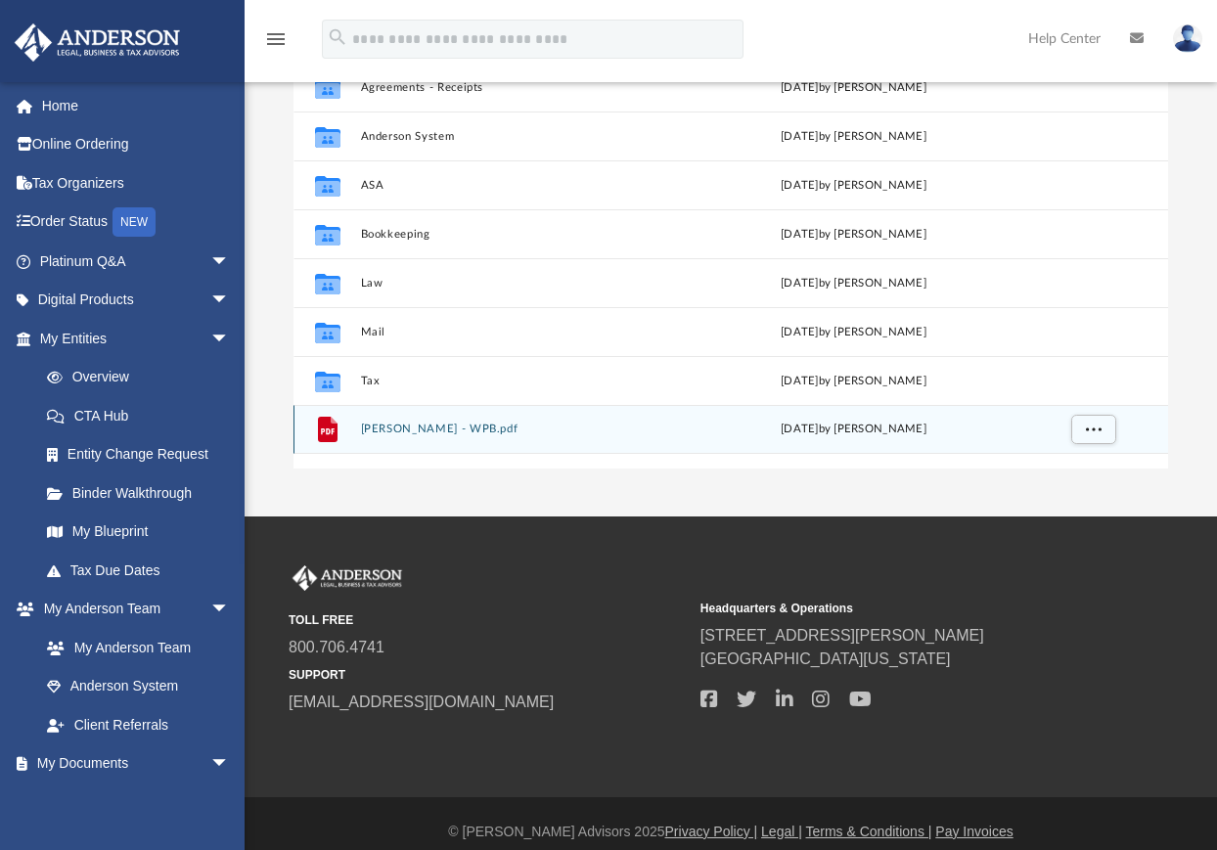
scroll to position [317, 0]
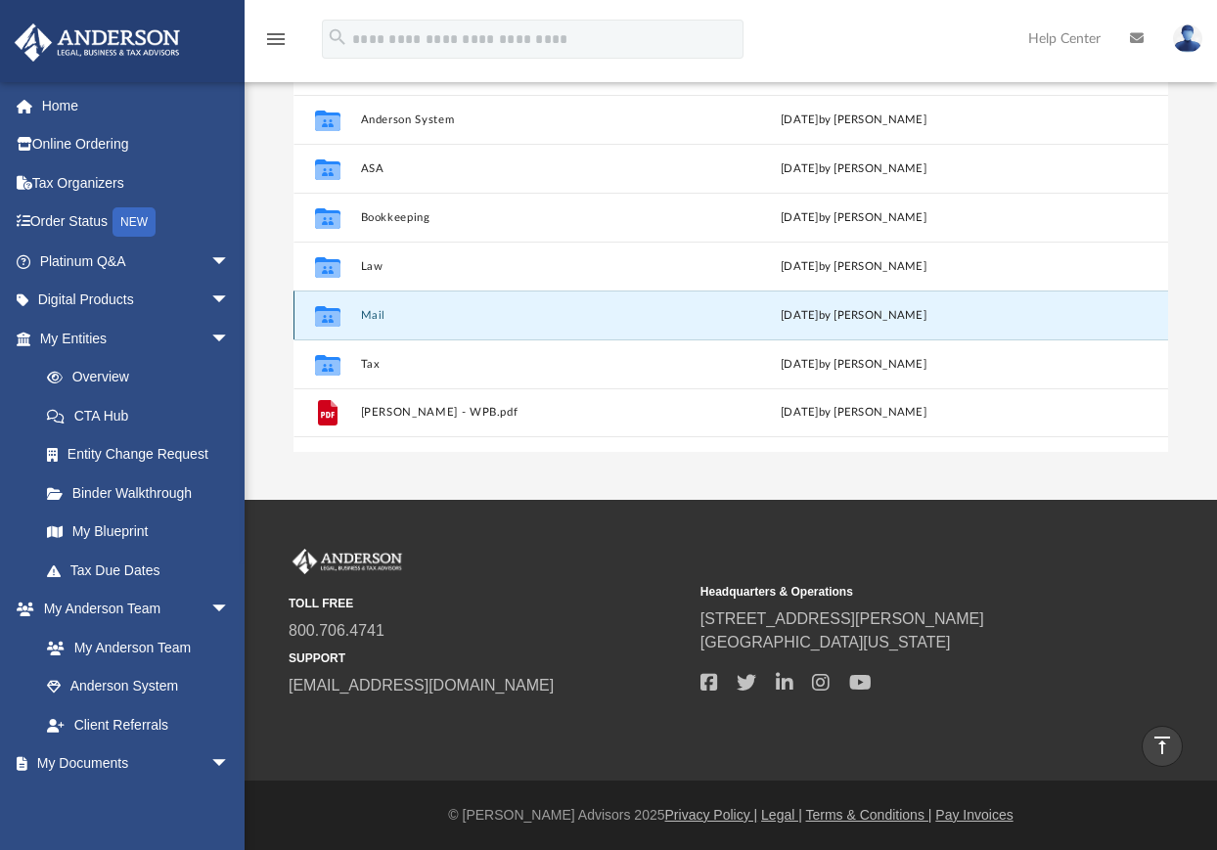
click at [382, 317] on button "Mail" at bounding box center [521, 315] width 323 height 13
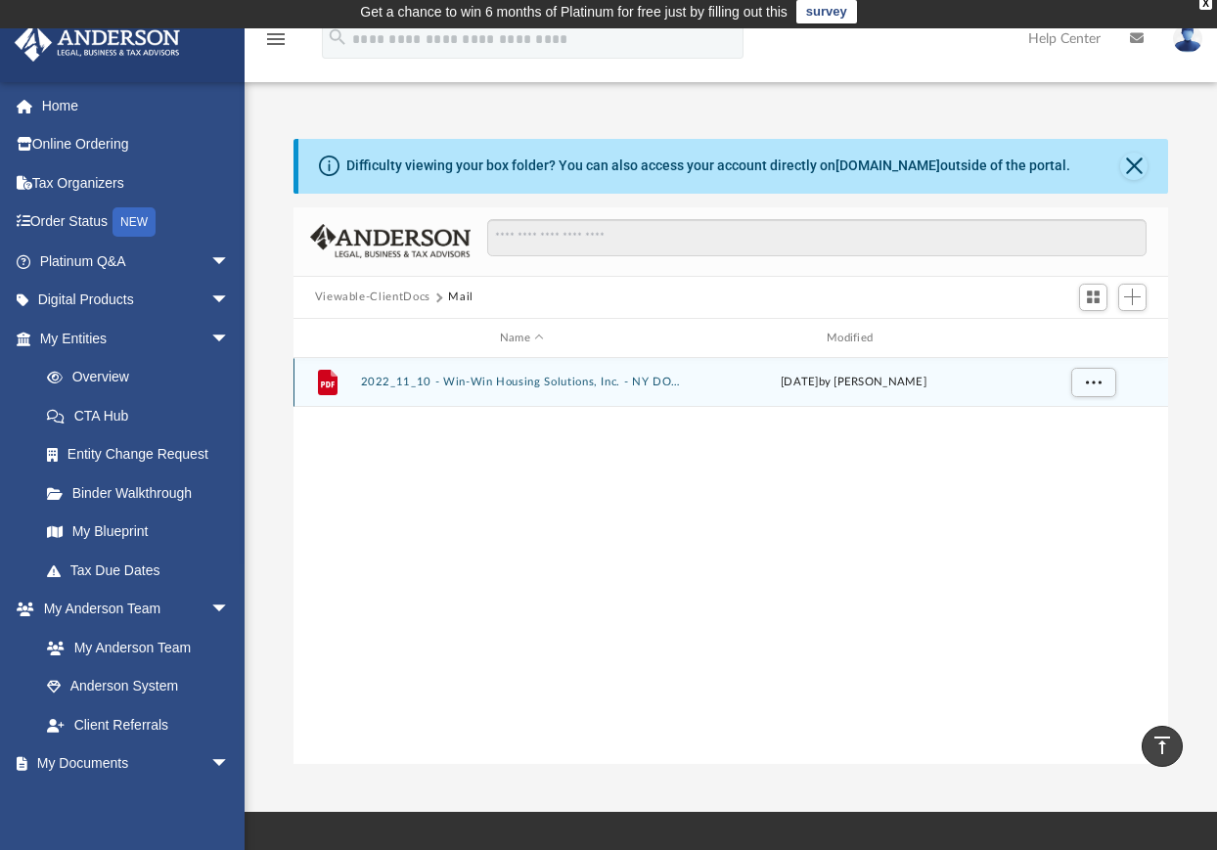
scroll to position [0, 0]
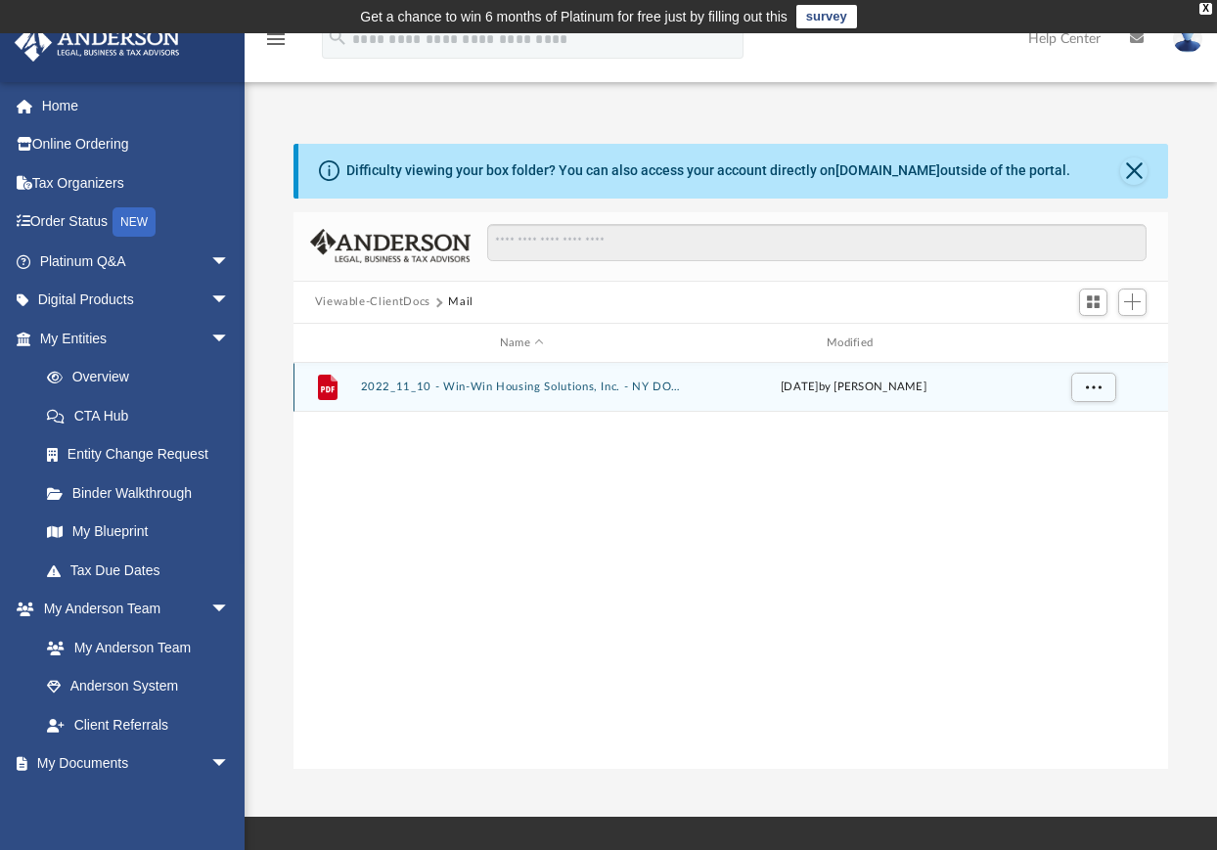
click at [560, 384] on button "2022_11_10 - Win-Win Housing Solutions, Inc. - NY DOT.pdf" at bounding box center [521, 387] width 323 height 13
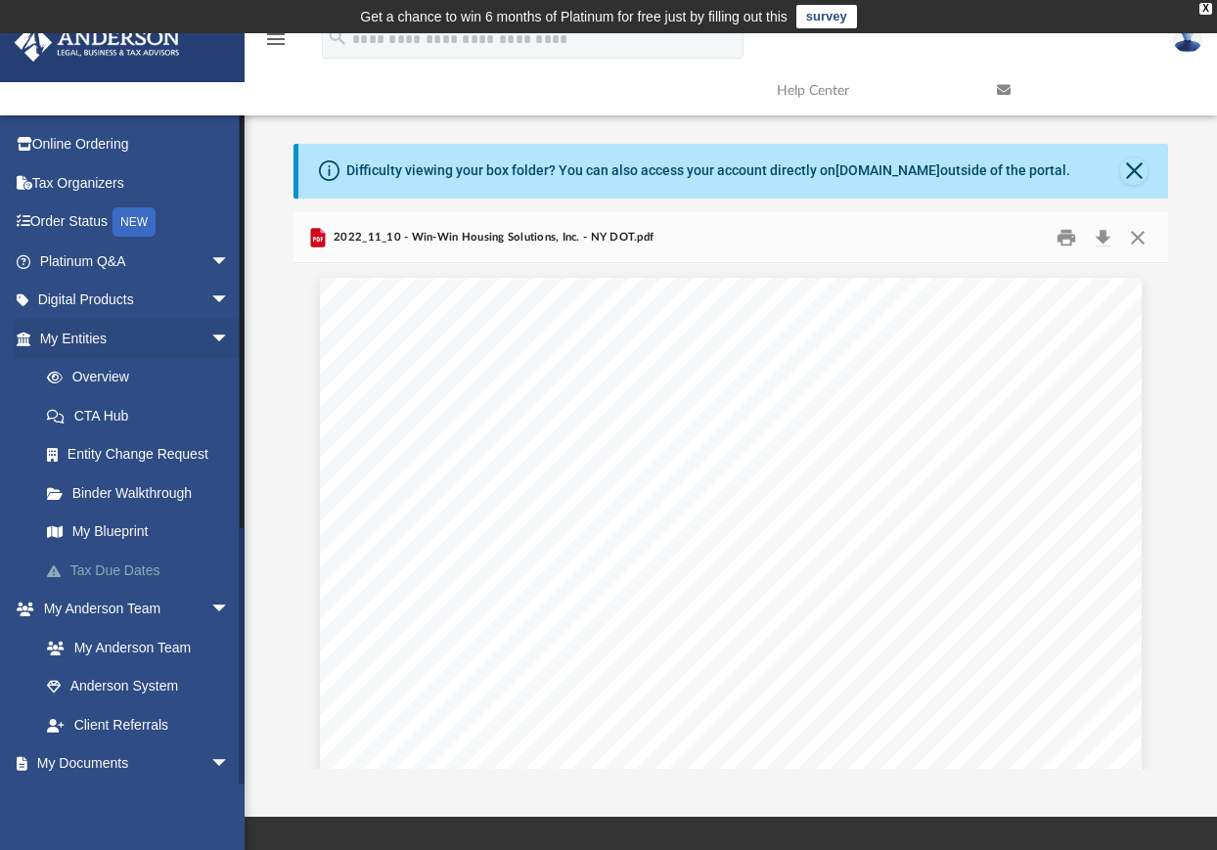
scroll to position [389, 0]
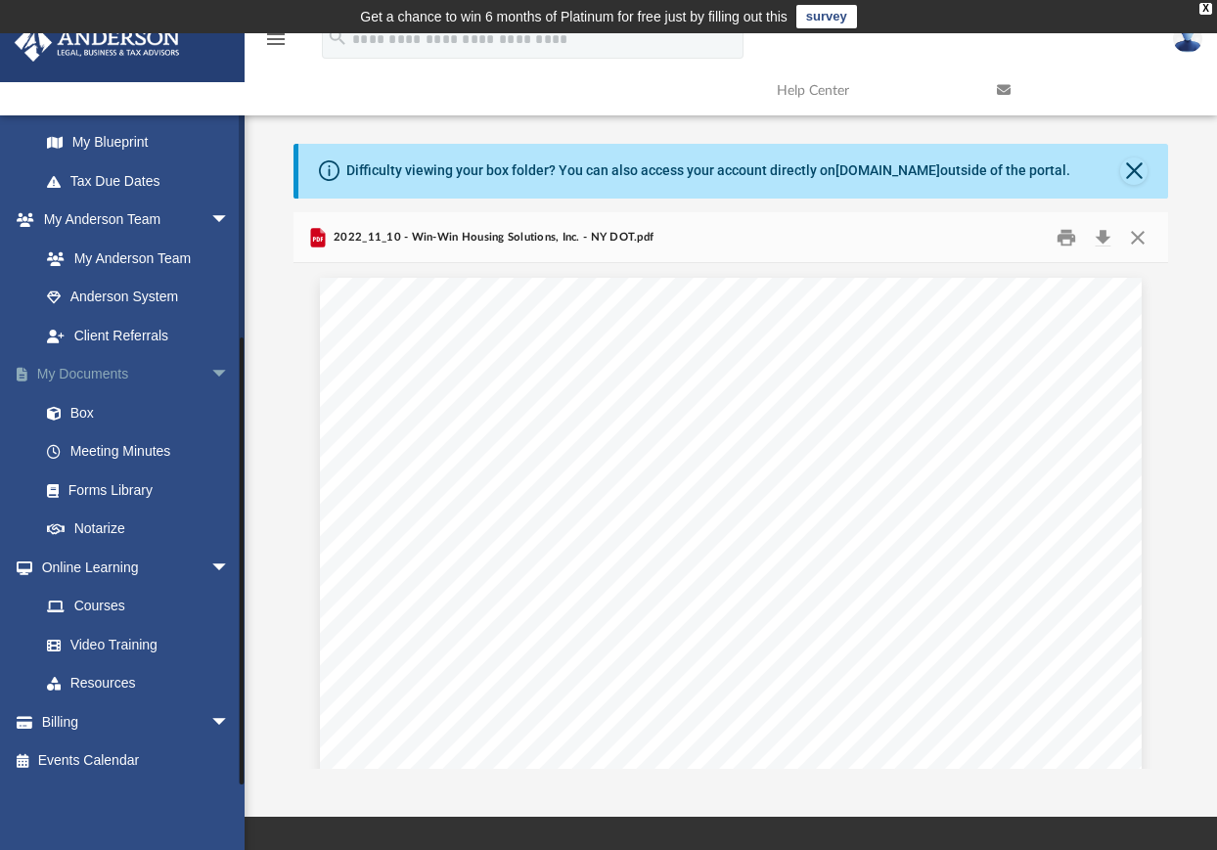
click at [81, 372] on link "My Documents arrow_drop_down" at bounding box center [137, 374] width 246 height 39
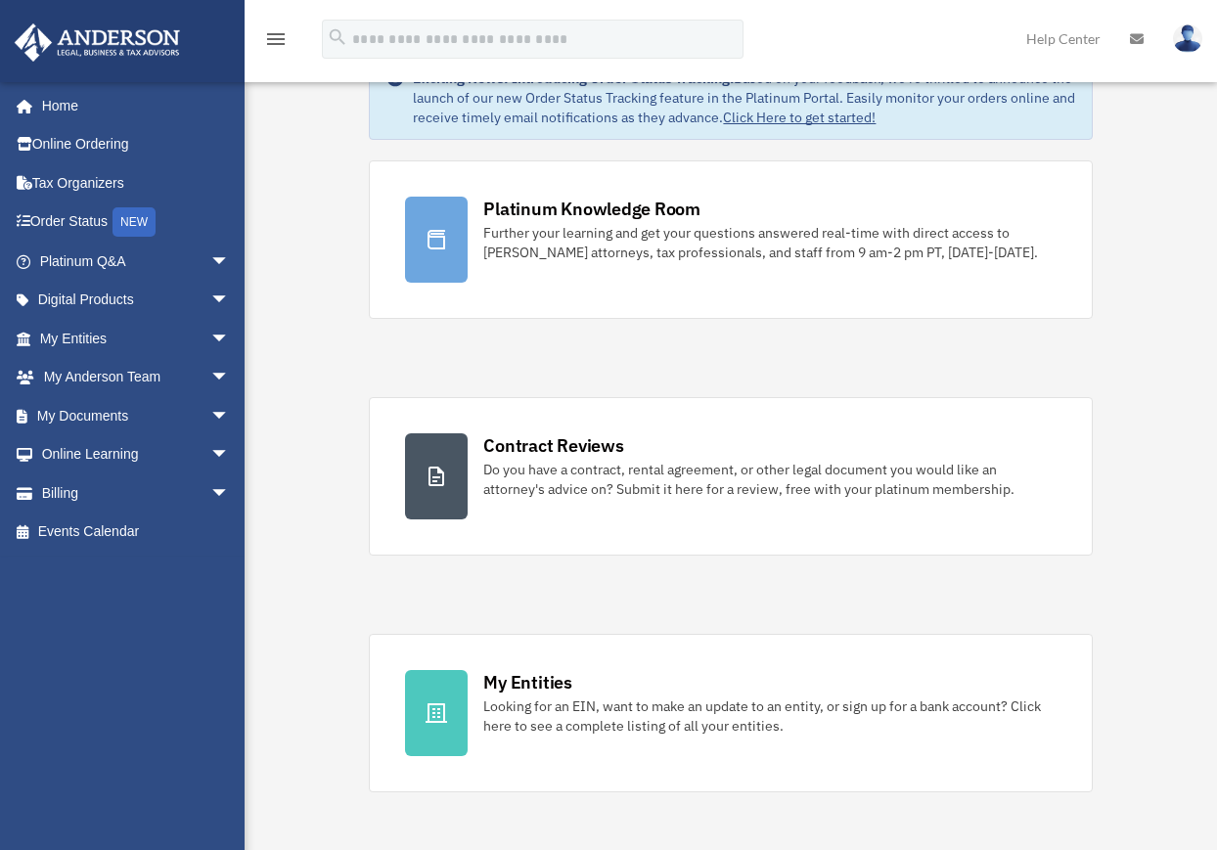
scroll to position [98, 0]
drag, startPoint x: 0, startPoint y: 0, endPoint x: 89, endPoint y: 402, distance: 411.8
click at [89, 402] on link "My Documents arrow_drop_down" at bounding box center [137, 415] width 246 height 39
click at [83, 416] on link "My Documents arrow_drop_down" at bounding box center [137, 415] width 246 height 39
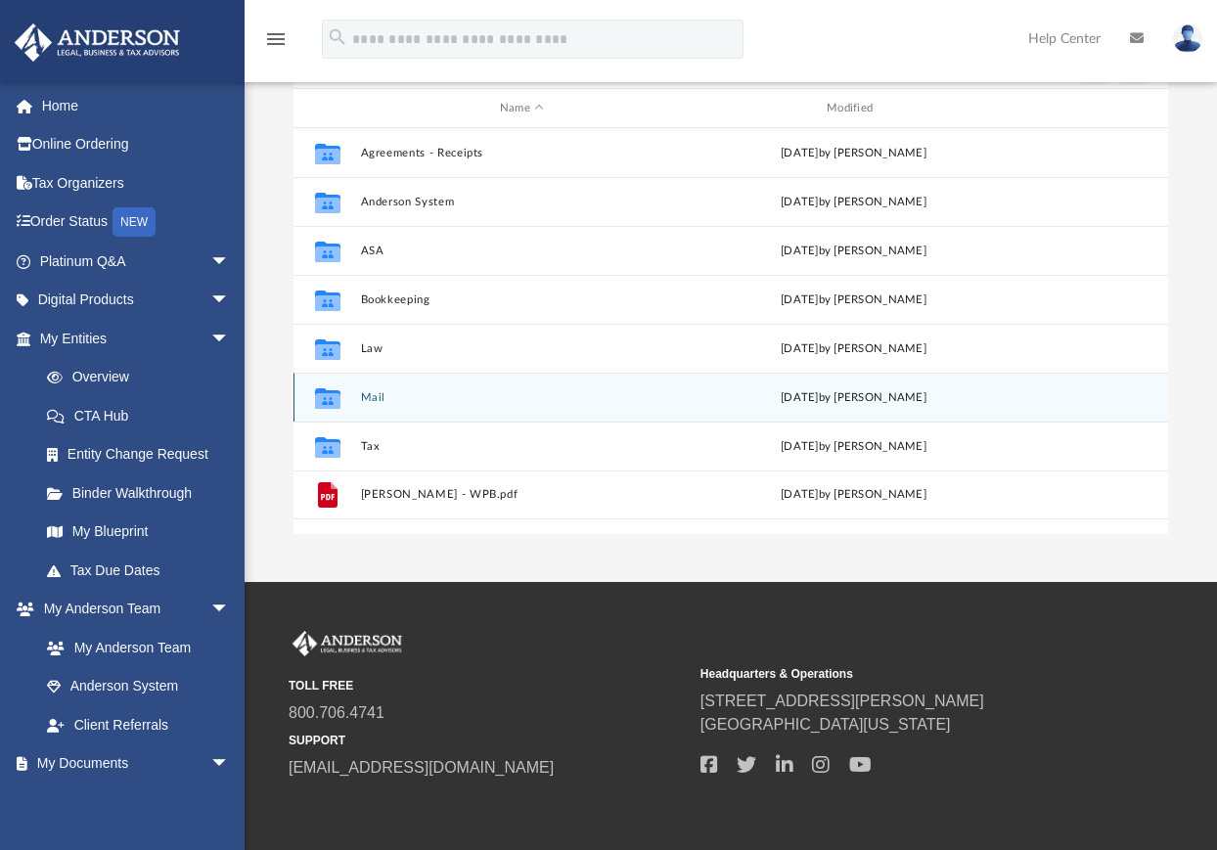
scroll to position [98, 0]
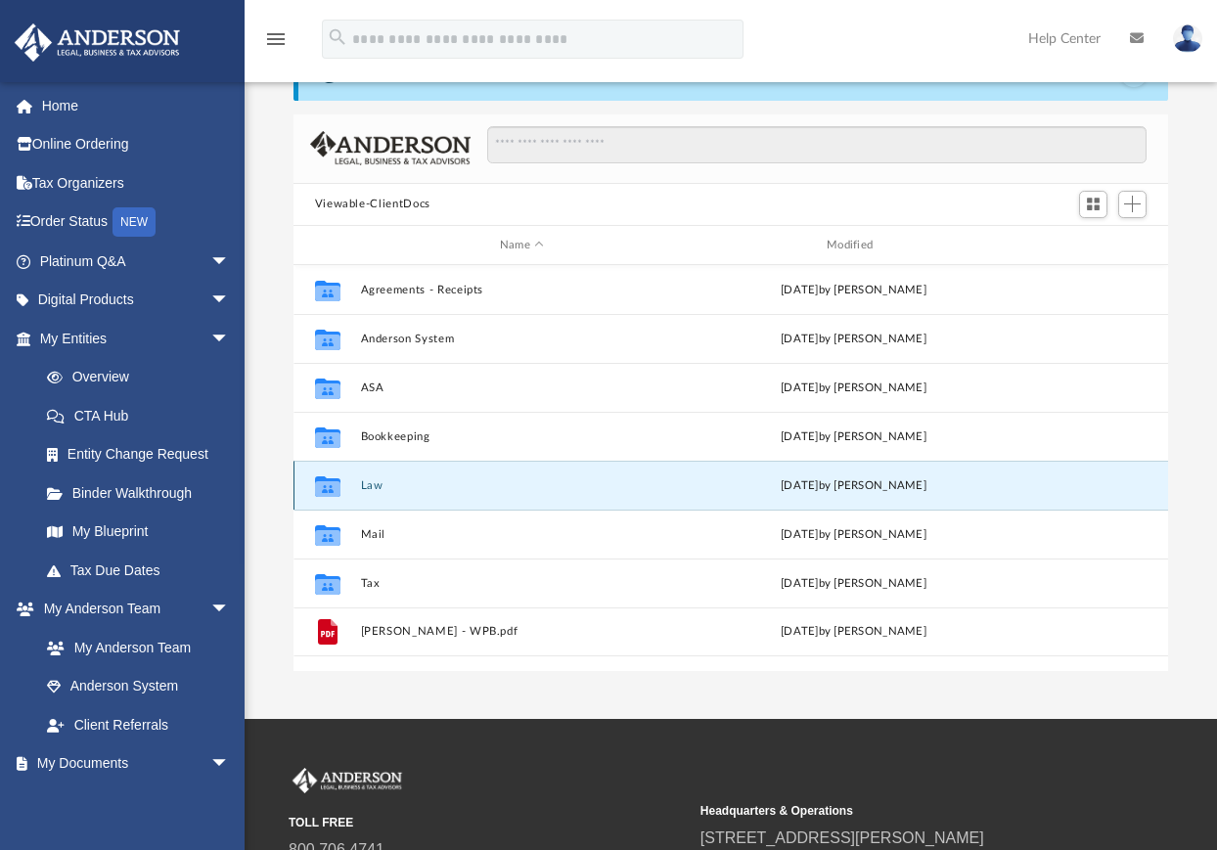
click at [369, 483] on button "Law" at bounding box center [521, 485] width 323 height 13
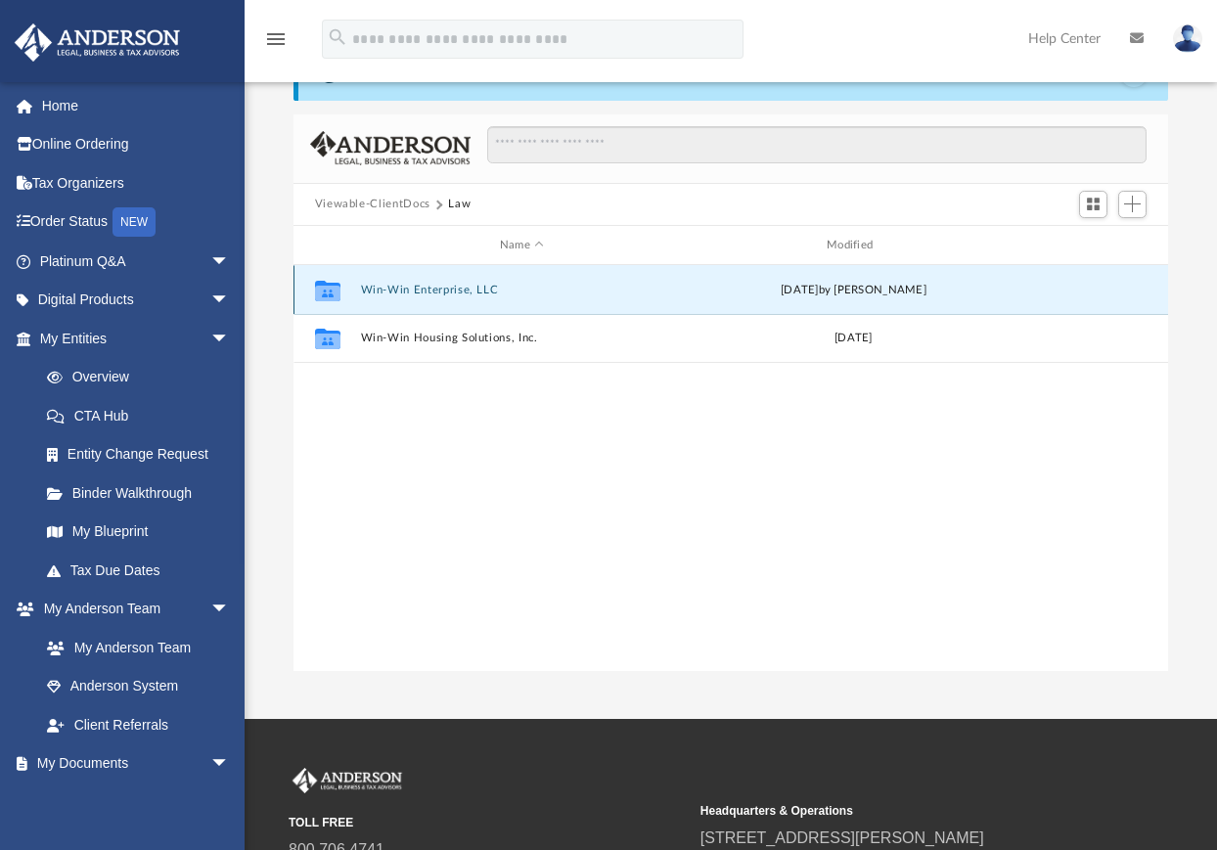
click at [469, 289] on button "Win-Win Enterprise, LLC" at bounding box center [521, 290] width 323 height 13
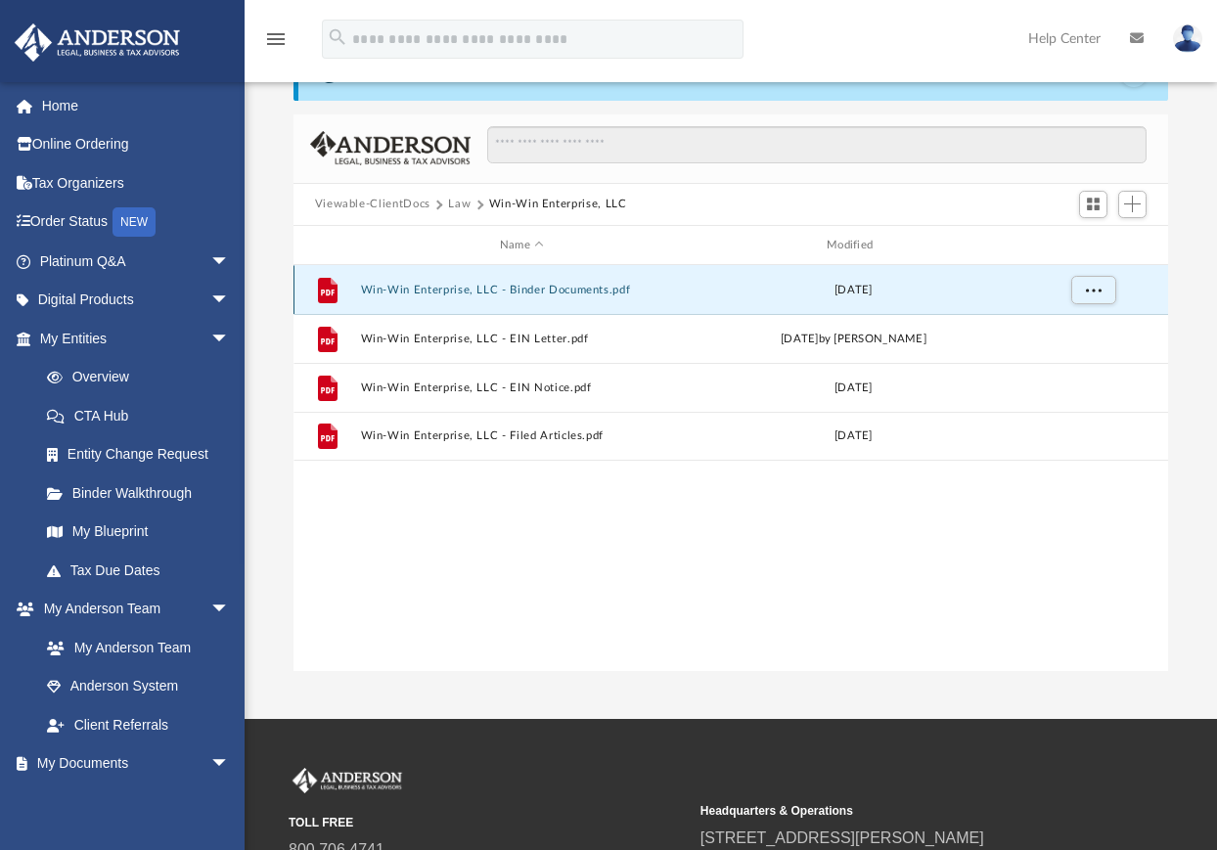
click at [520, 287] on button "Win-Win Enterprise, LLC - Binder Documents.pdf" at bounding box center [521, 290] width 323 height 13
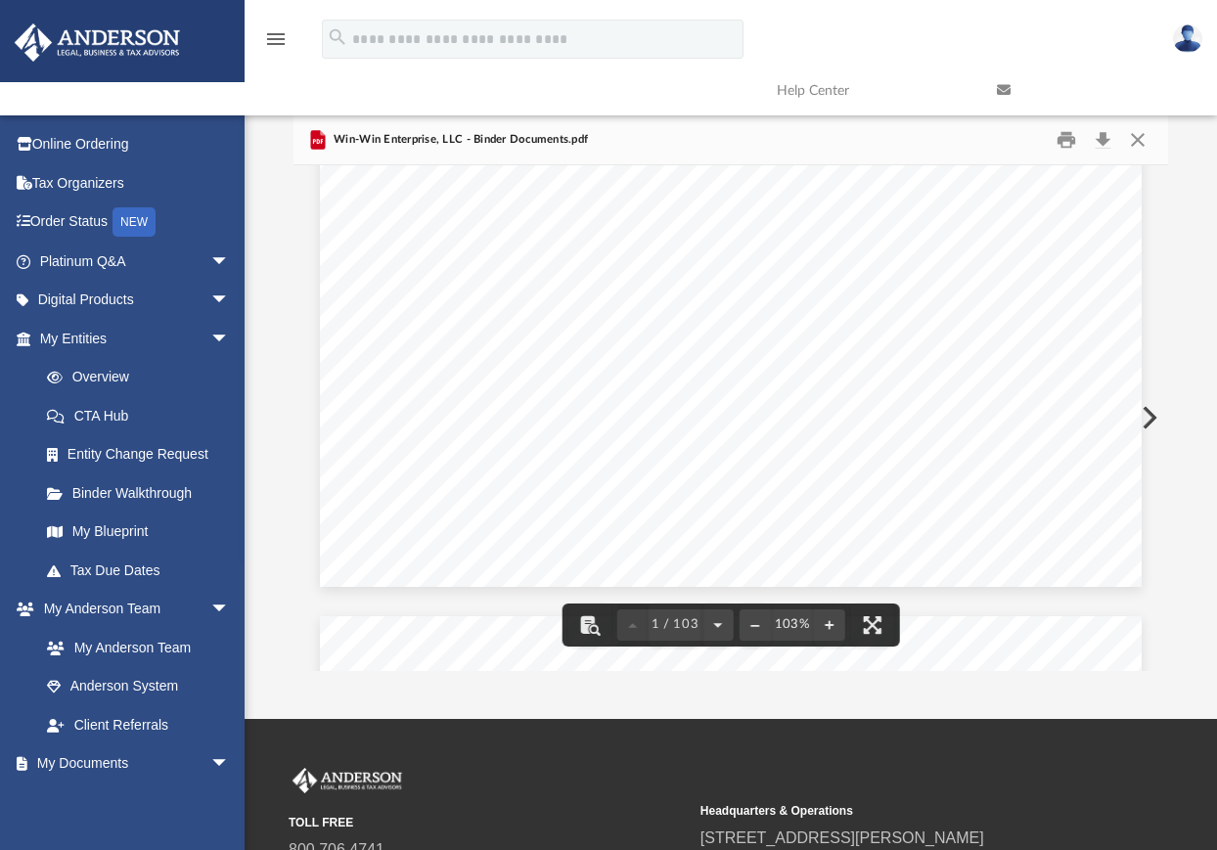
scroll to position [587, 0]
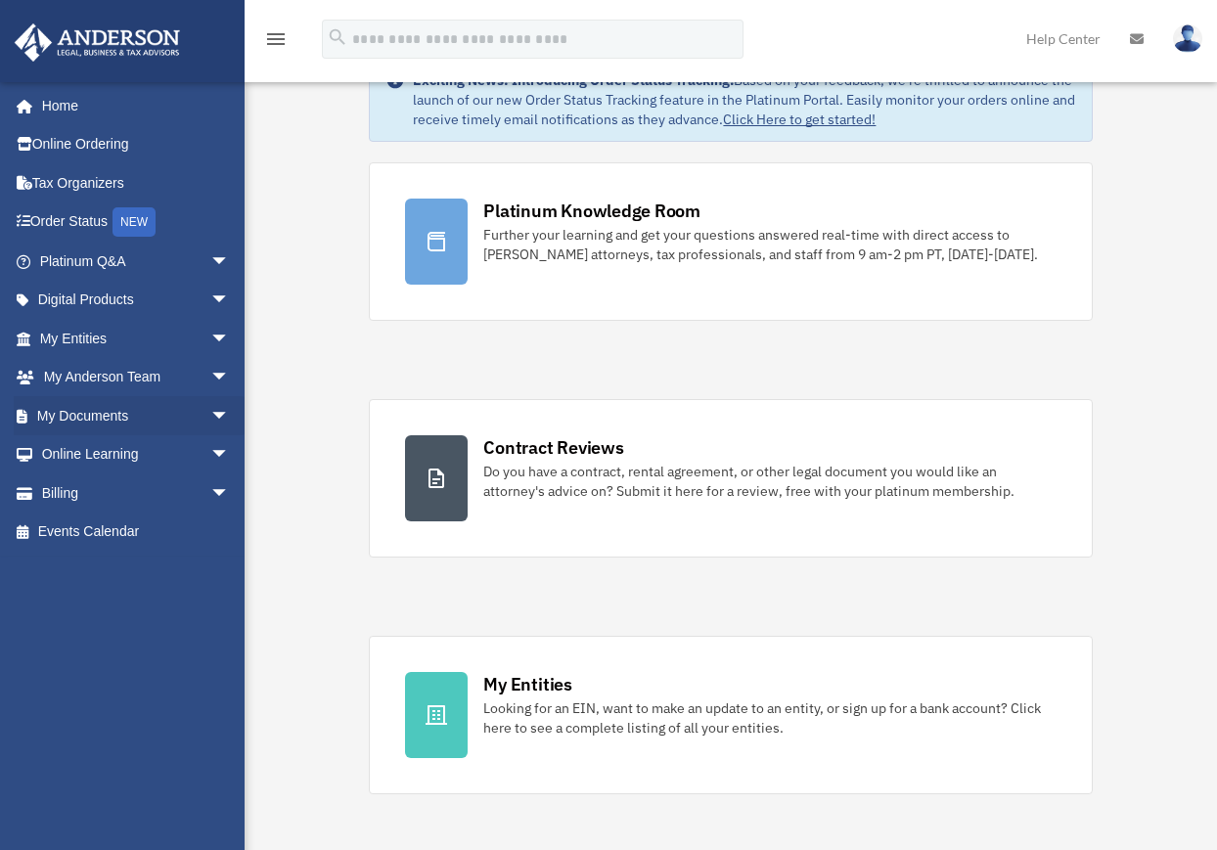
scroll to position [98, 0]
click at [66, 412] on link "My Documents arrow_drop_down" at bounding box center [137, 415] width 246 height 39
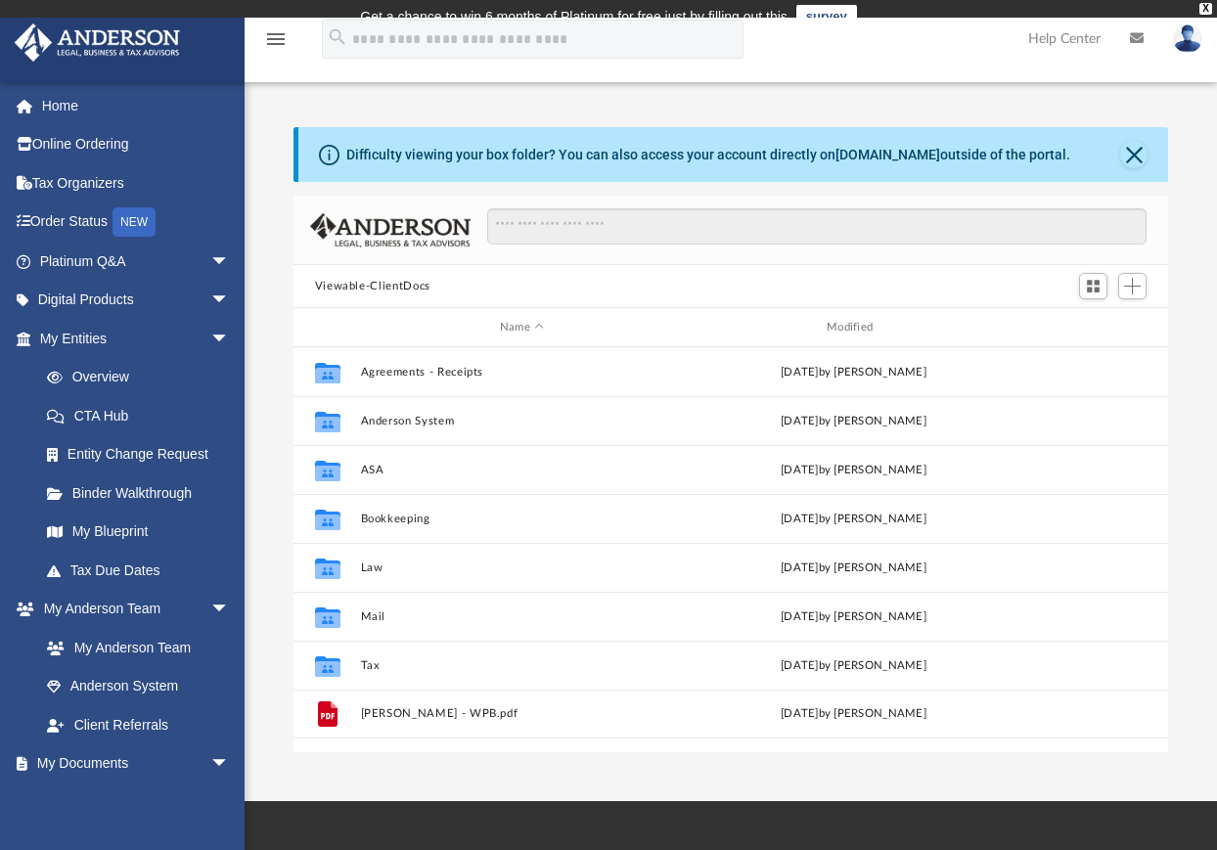
scroll to position [430, 860]
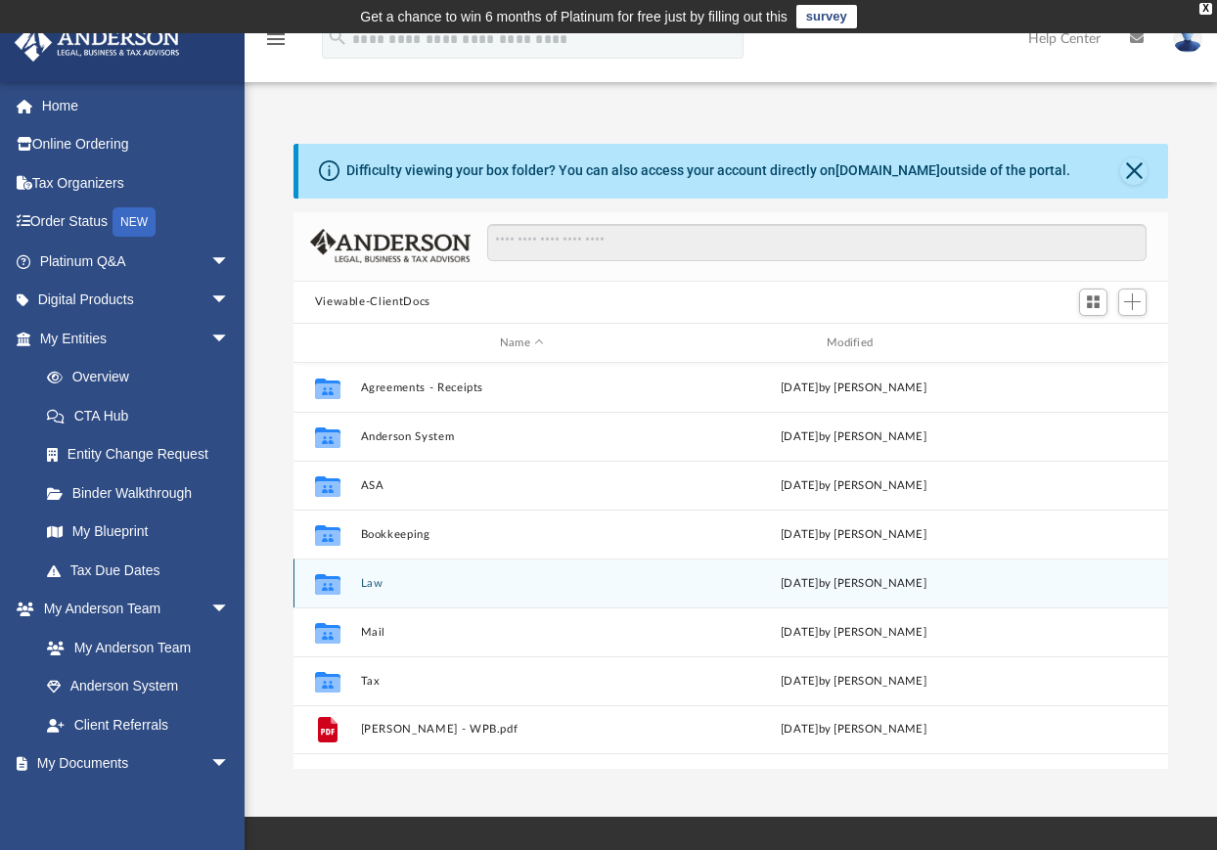
click at [370, 581] on button "Law" at bounding box center [521, 583] width 323 height 13
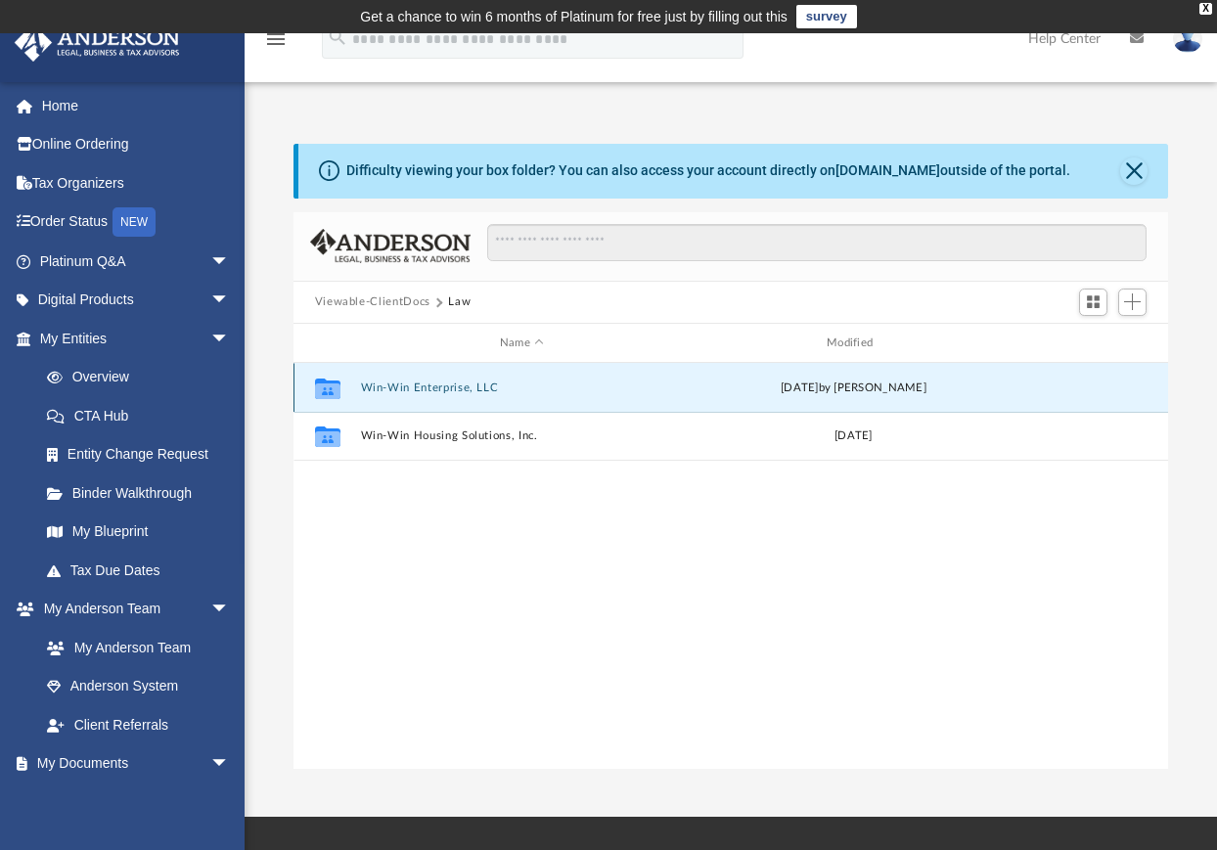
click at [457, 387] on button "Win-Win Enterprise, LLC" at bounding box center [521, 387] width 323 height 13
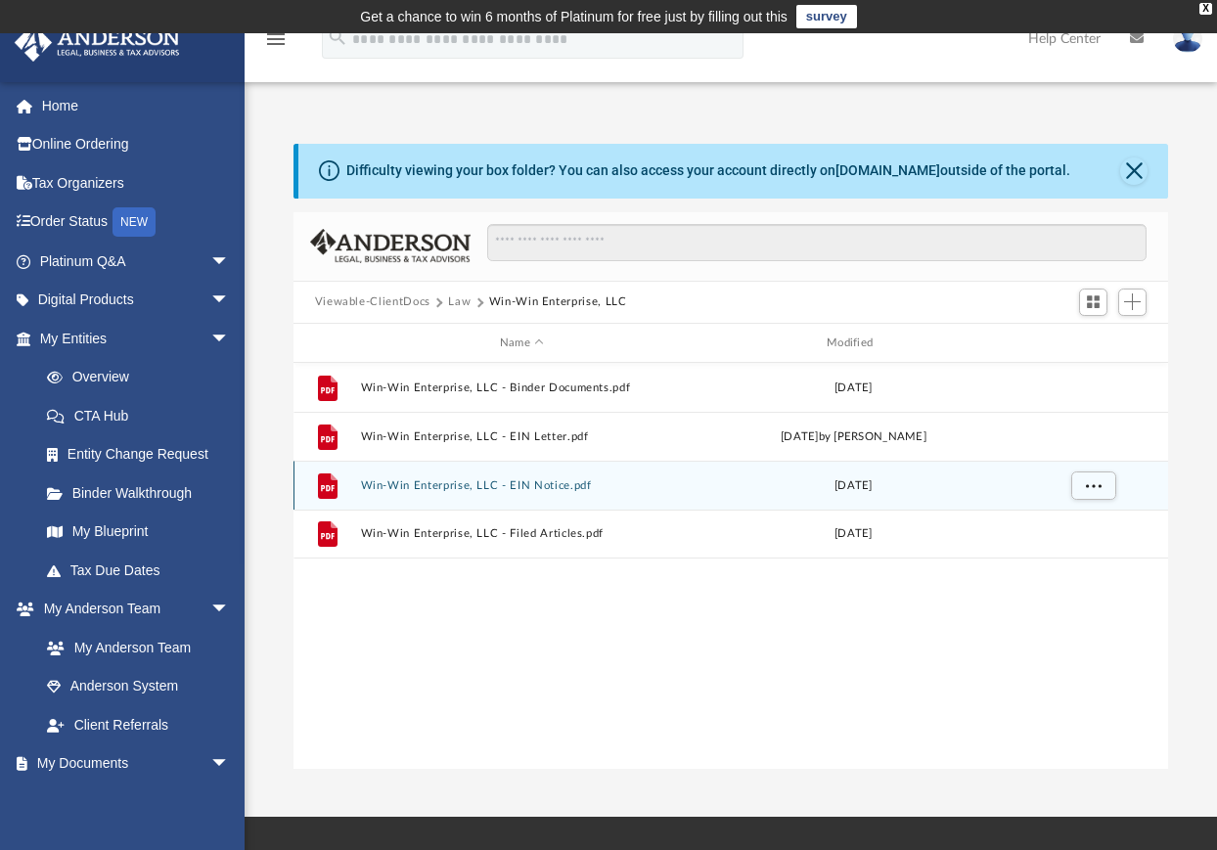
click at [504, 482] on button "Win-Win Enterprise, LLC - EIN Notice.pdf" at bounding box center [521, 485] width 323 height 13
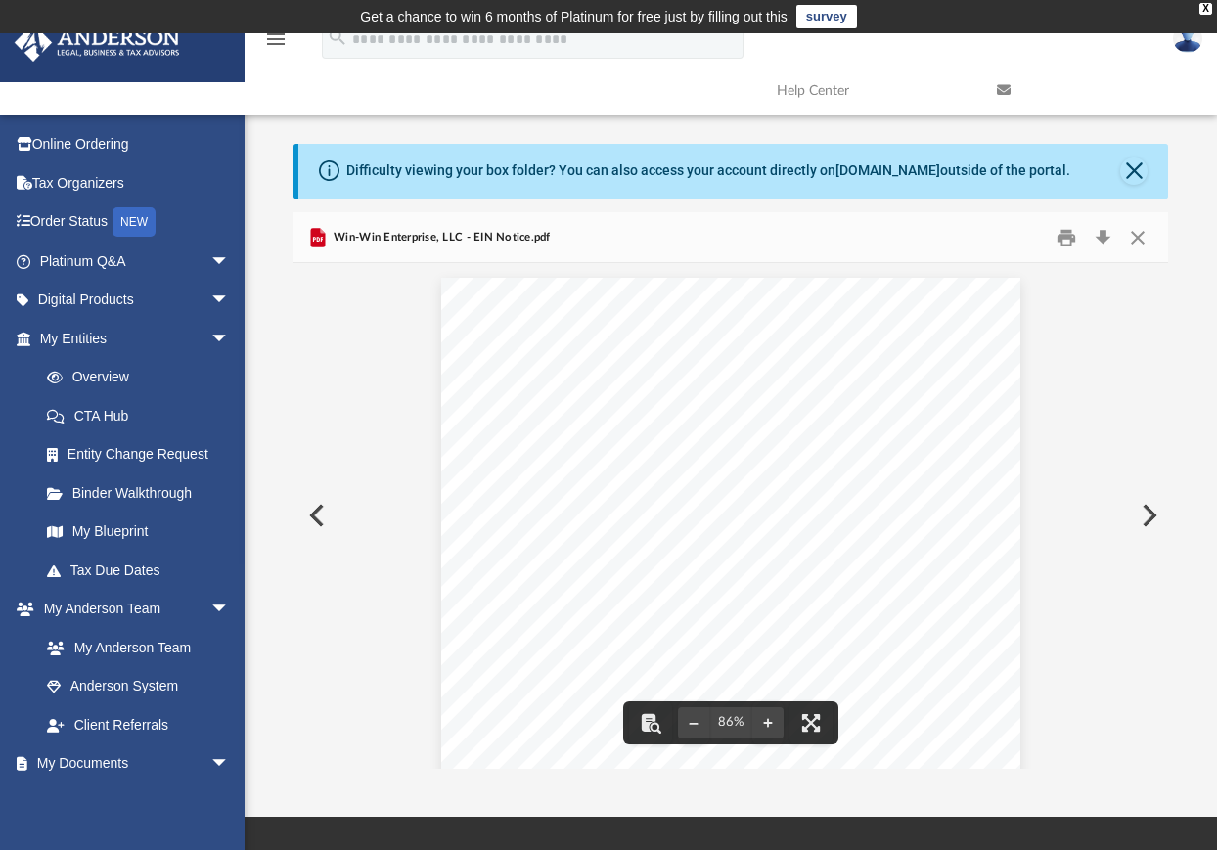
scroll to position [23, 0]
click at [818, 538] on div "Page 1" at bounding box center [731, 504] width 580 height 500
click at [1146, 514] on button "Preview" at bounding box center [1147, 515] width 43 height 55
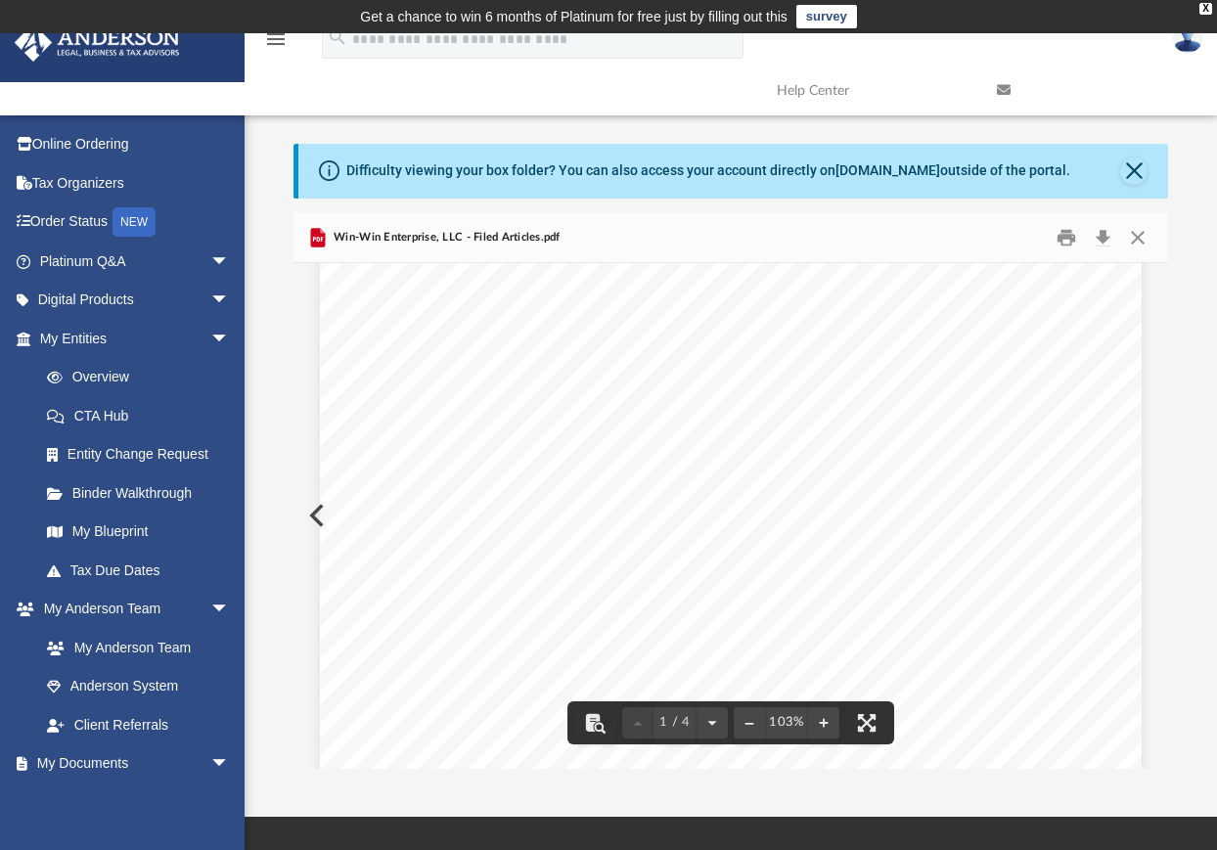
scroll to position [0, 0]
click at [1079, 239] on button "Print" at bounding box center [1066, 237] width 39 height 30
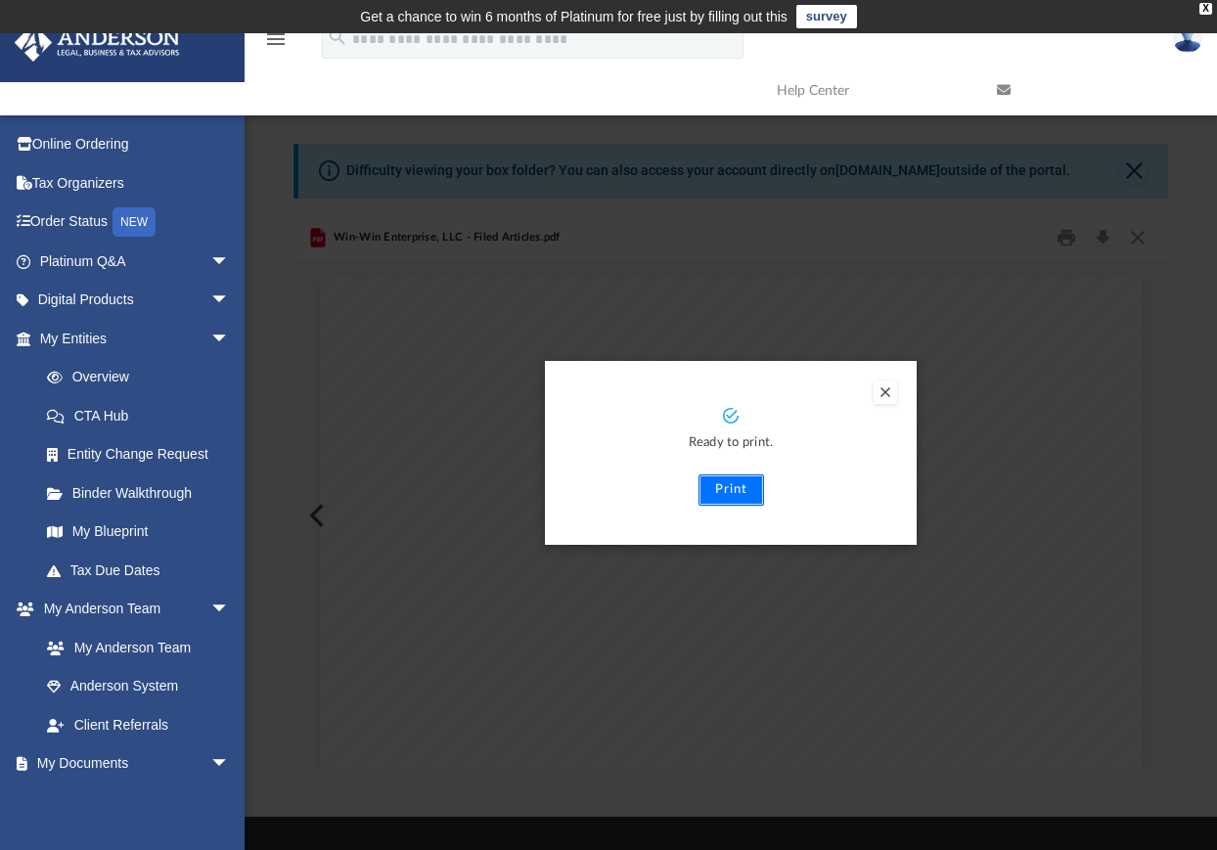
click at [727, 488] on button "Print" at bounding box center [731, 489] width 66 height 31
